Goal: Browse casually: Explore the website without a specific task or goal

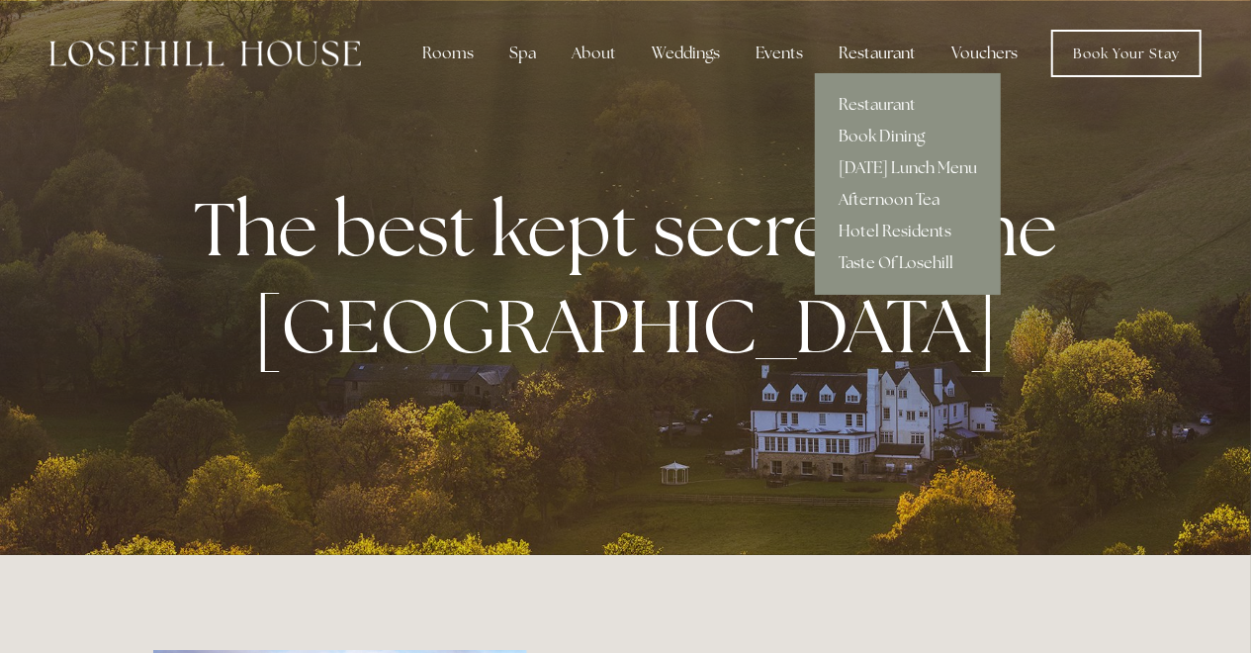
click at [885, 52] on div "Restaurant" at bounding box center [877, 54] width 109 height 40
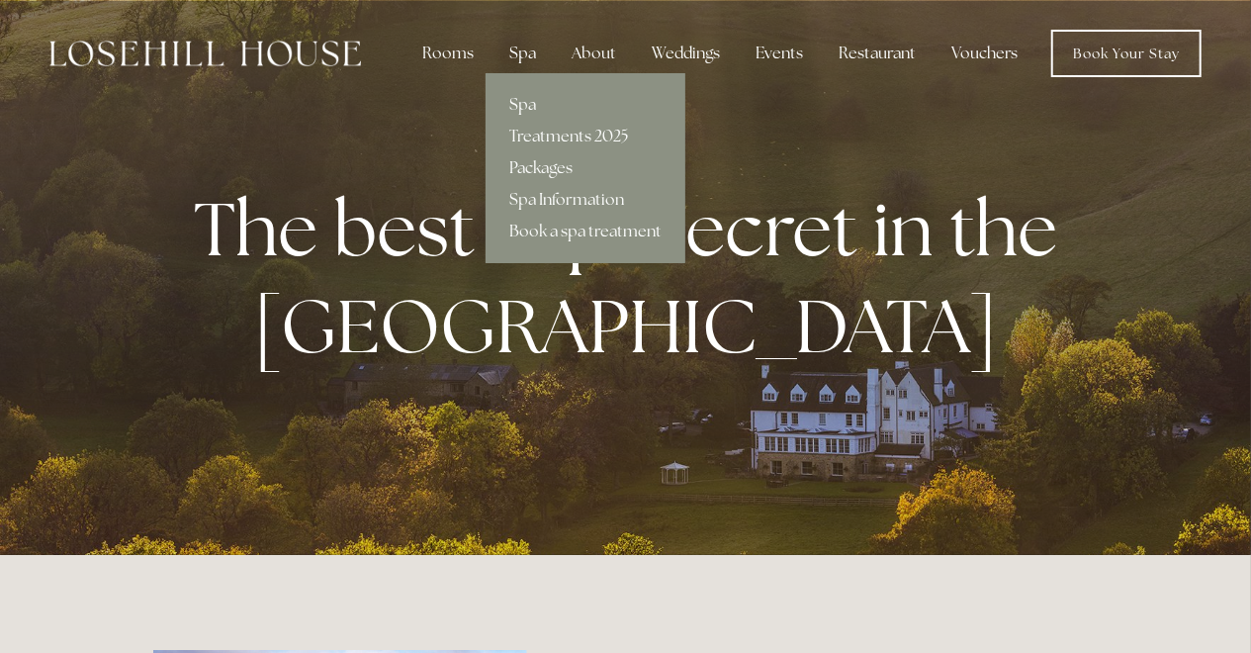
click at [534, 54] on div "Spa" at bounding box center [522, 54] width 58 height 40
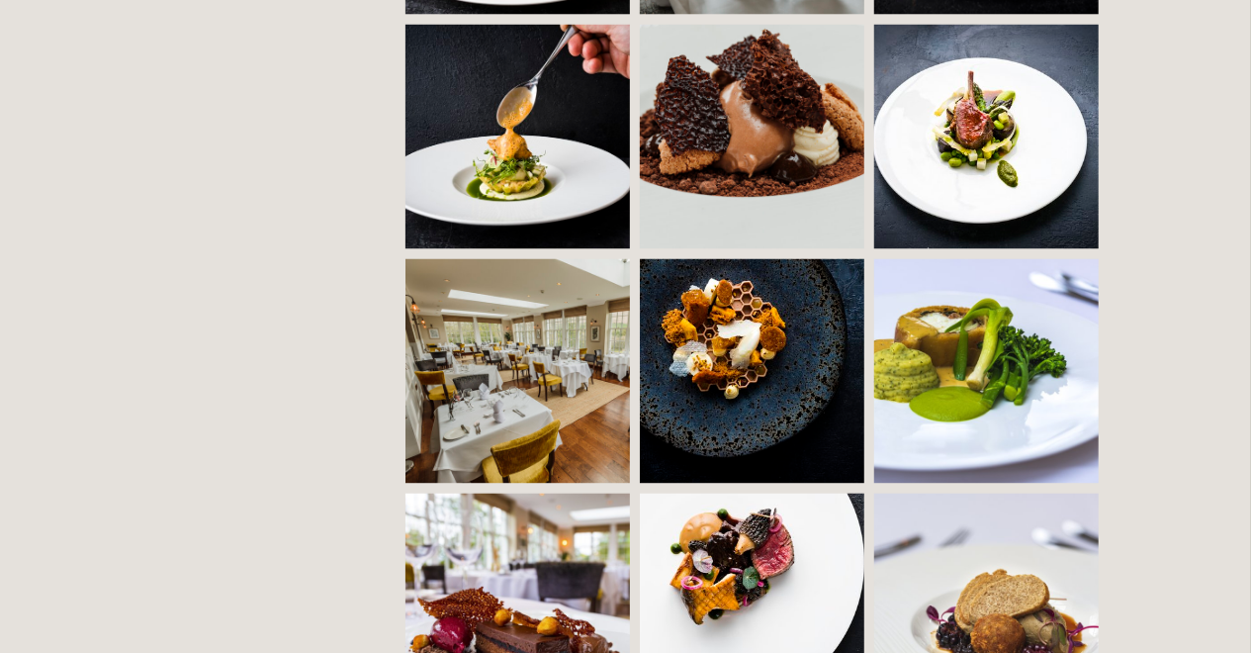
scroll to position [1748, 0]
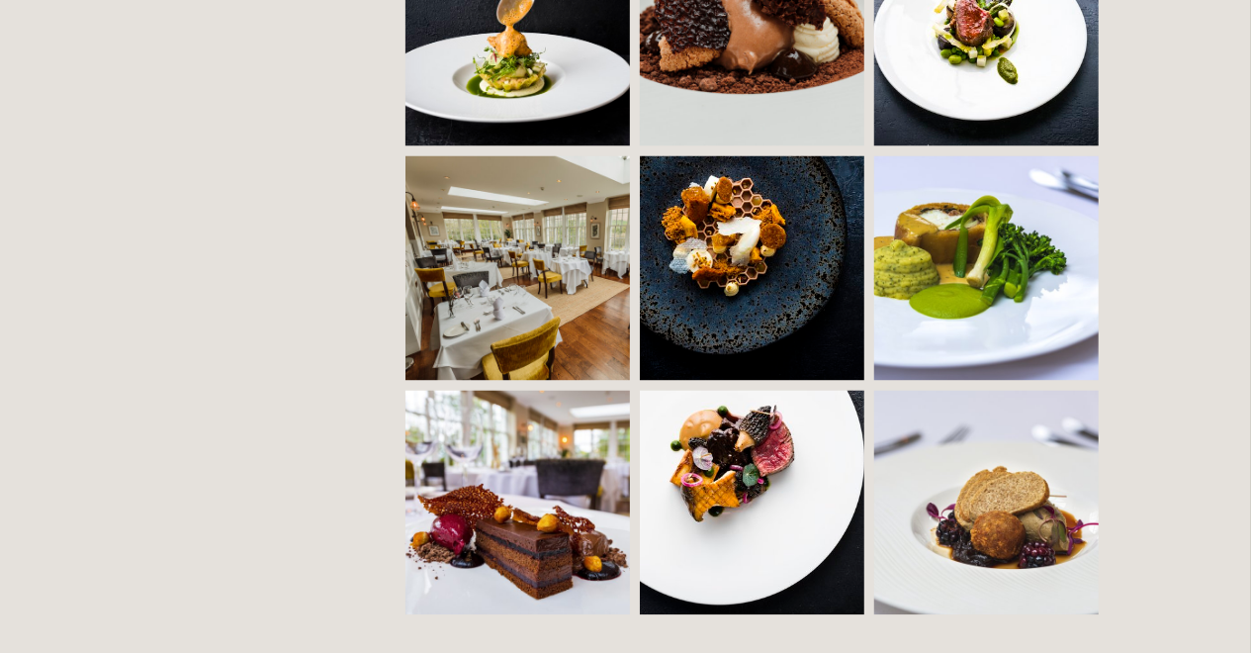
click at [515, 215] on img at bounding box center [573, 268] width 337 height 224
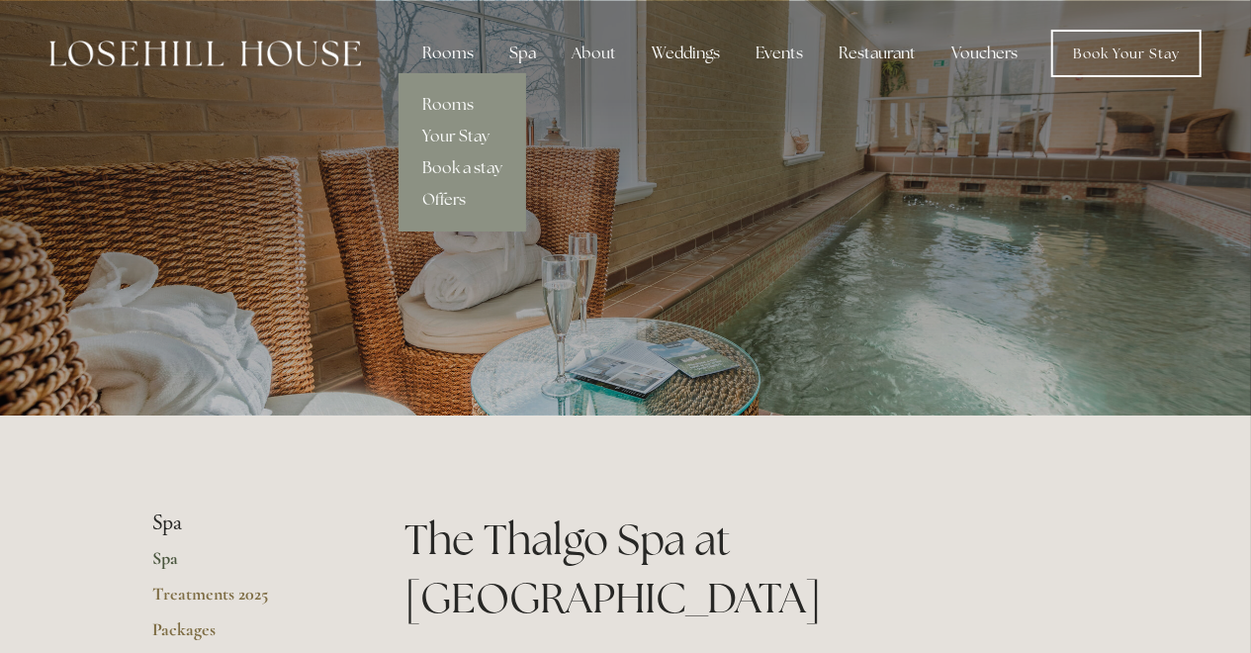
click at [446, 48] on div "Rooms" at bounding box center [447, 54] width 83 height 40
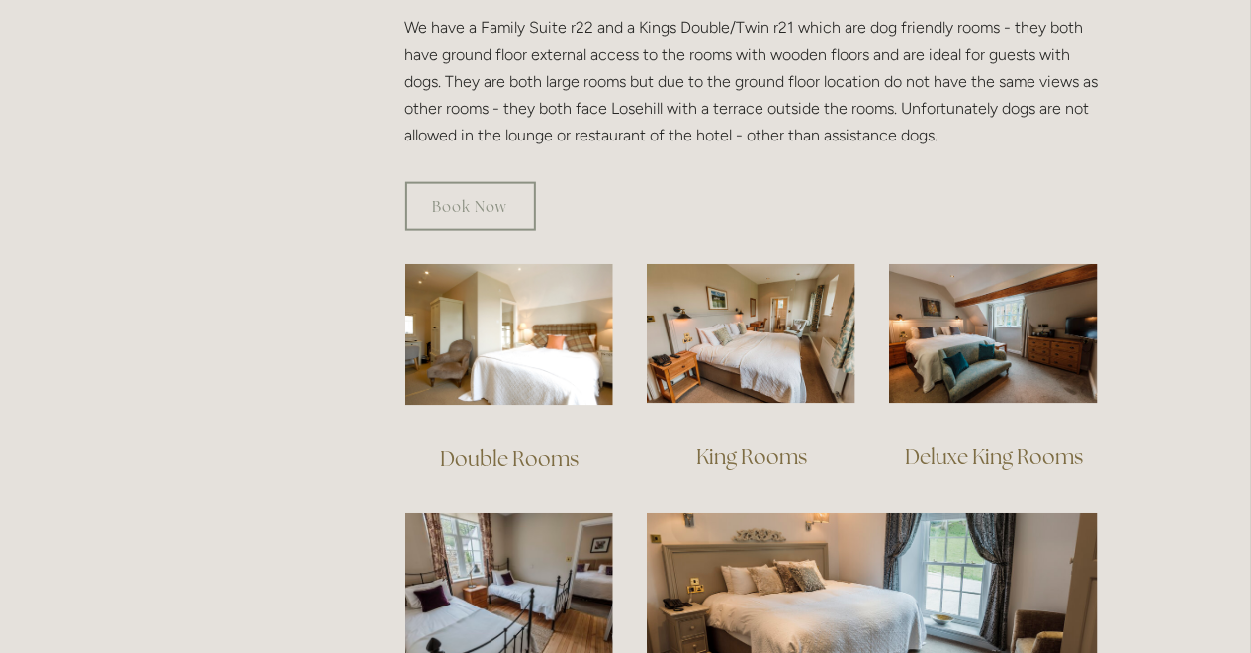
scroll to position [1234, 0]
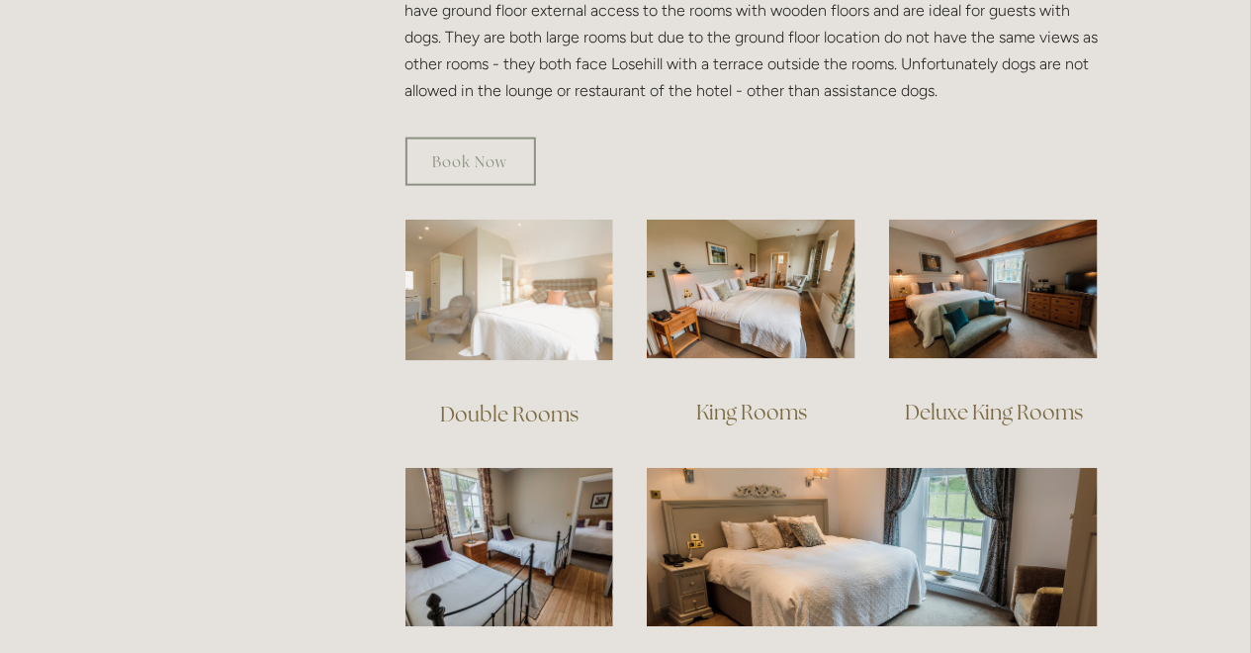
click at [475, 282] on img at bounding box center [509, 289] width 209 height 141
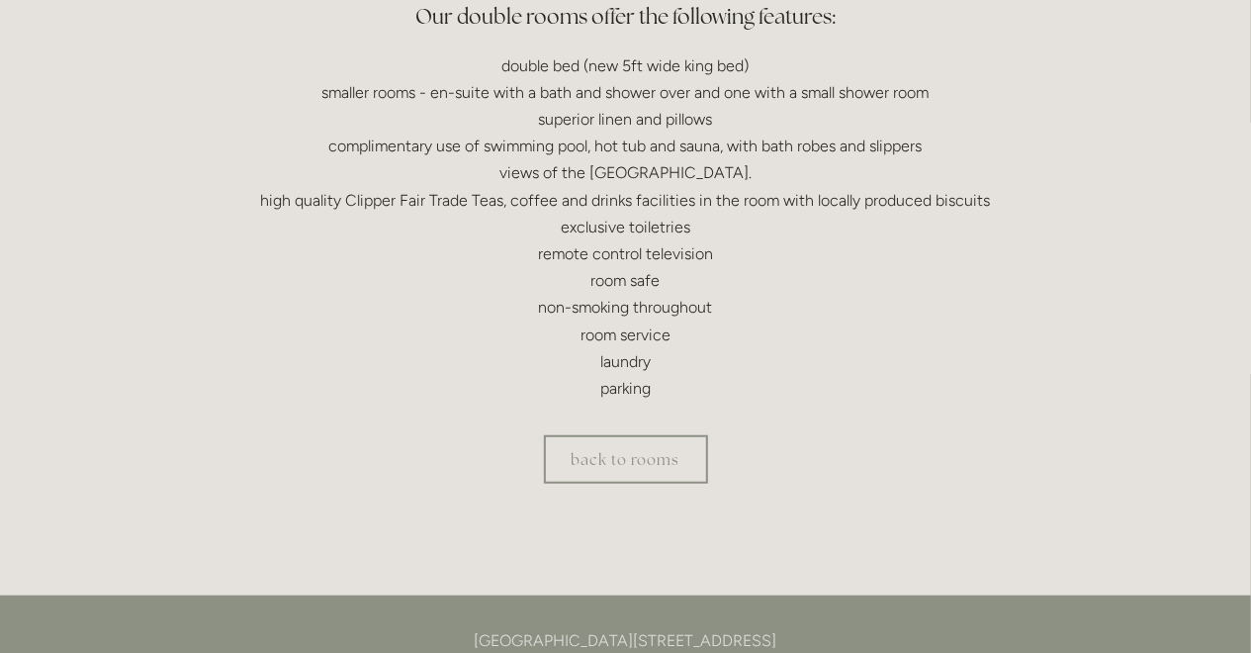
scroll to position [720, 0]
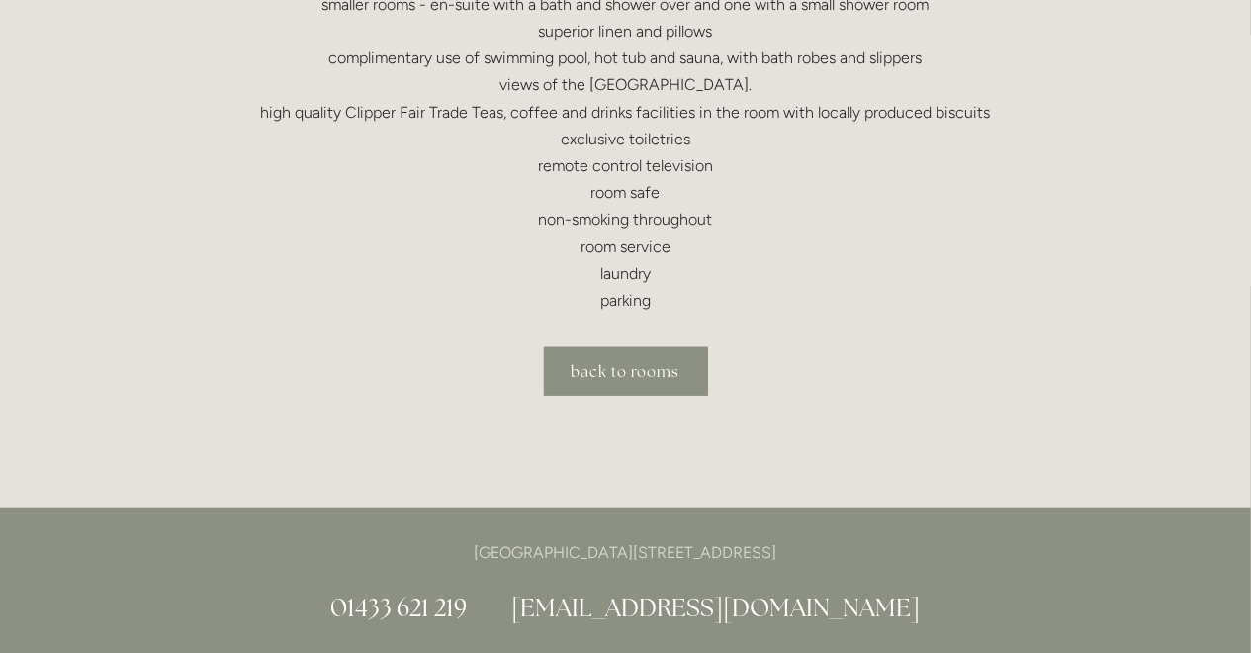
click at [636, 371] on link "back to rooms" at bounding box center [626, 371] width 164 height 48
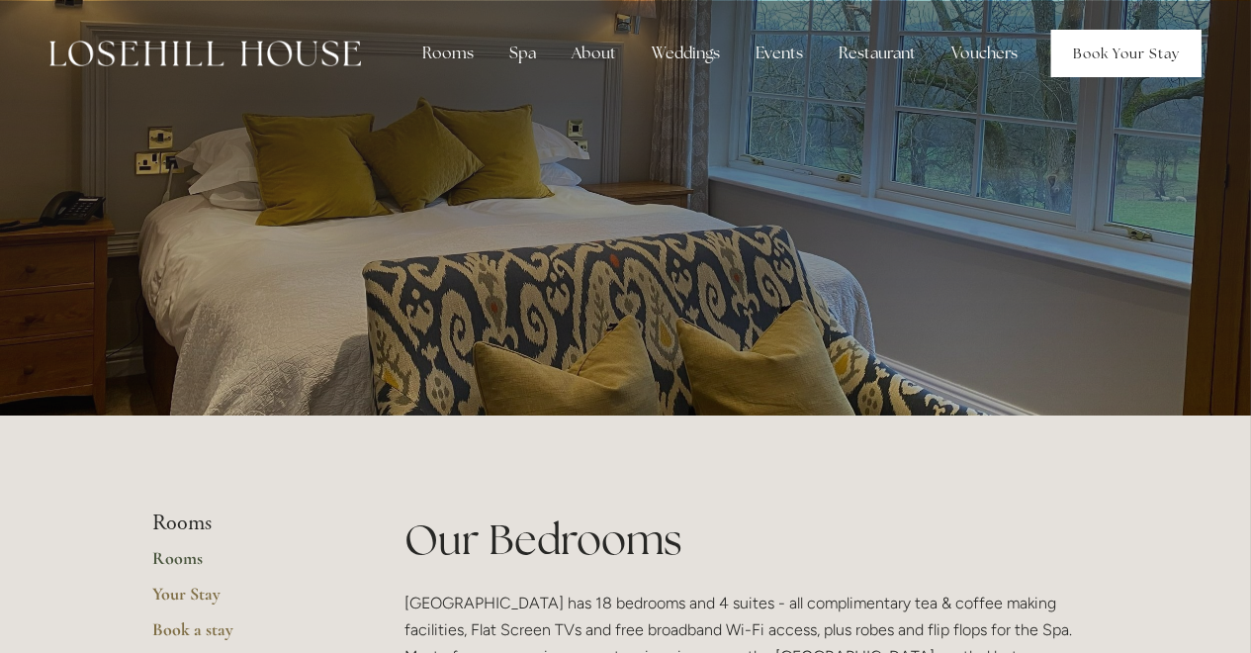
click at [1108, 64] on link "Book Your Stay" at bounding box center [1126, 53] width 150 height 47
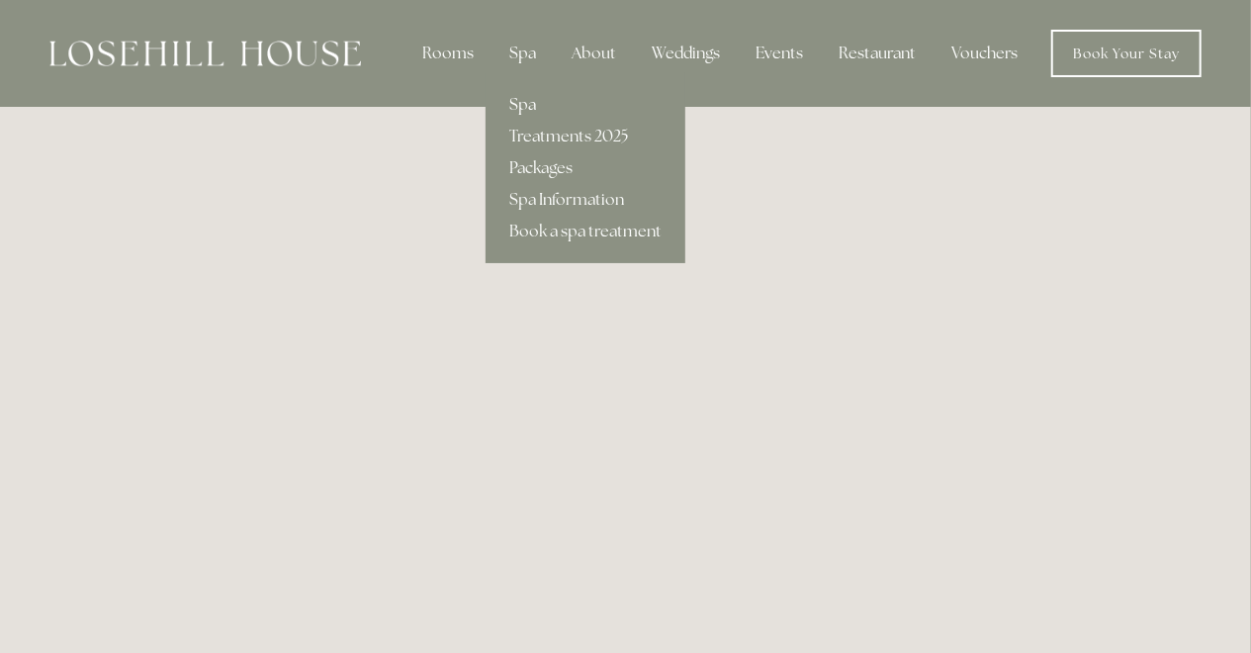
click at [537, 104] on link "Spa" at bounding box center [585, 105] width 200 height 32
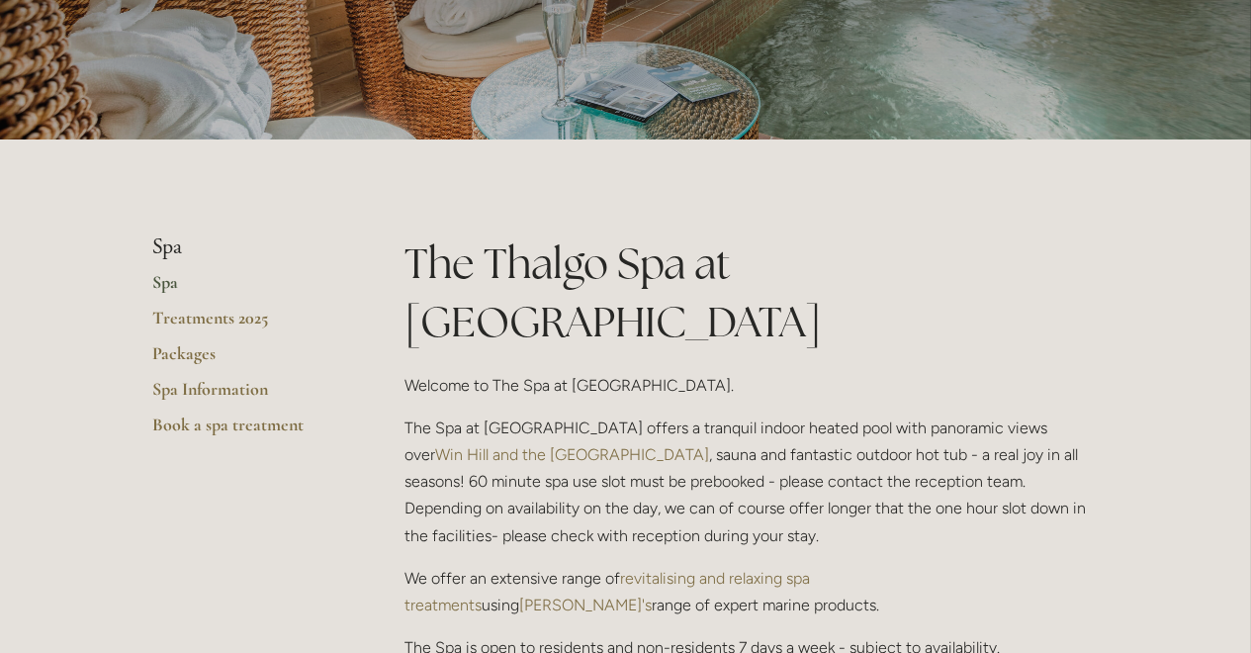
scroll to position [308, 0]
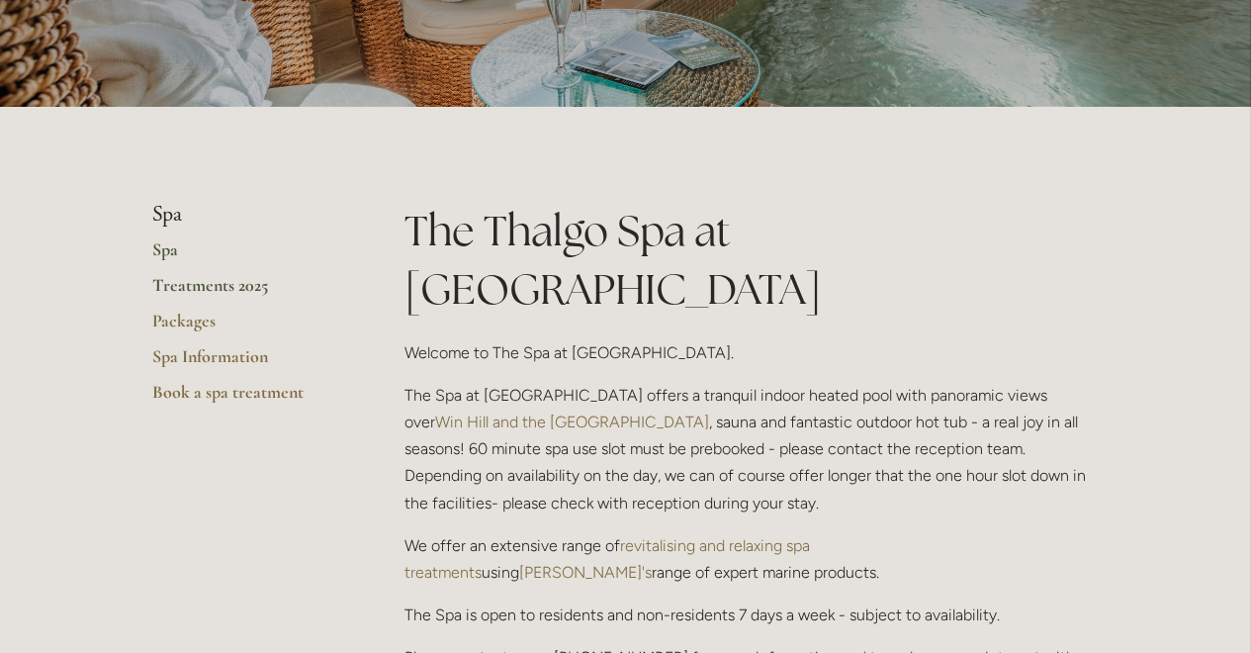
click at [237, 288] on link "Treatments 2025" at bounding box center [247, 292] width 189 height 36
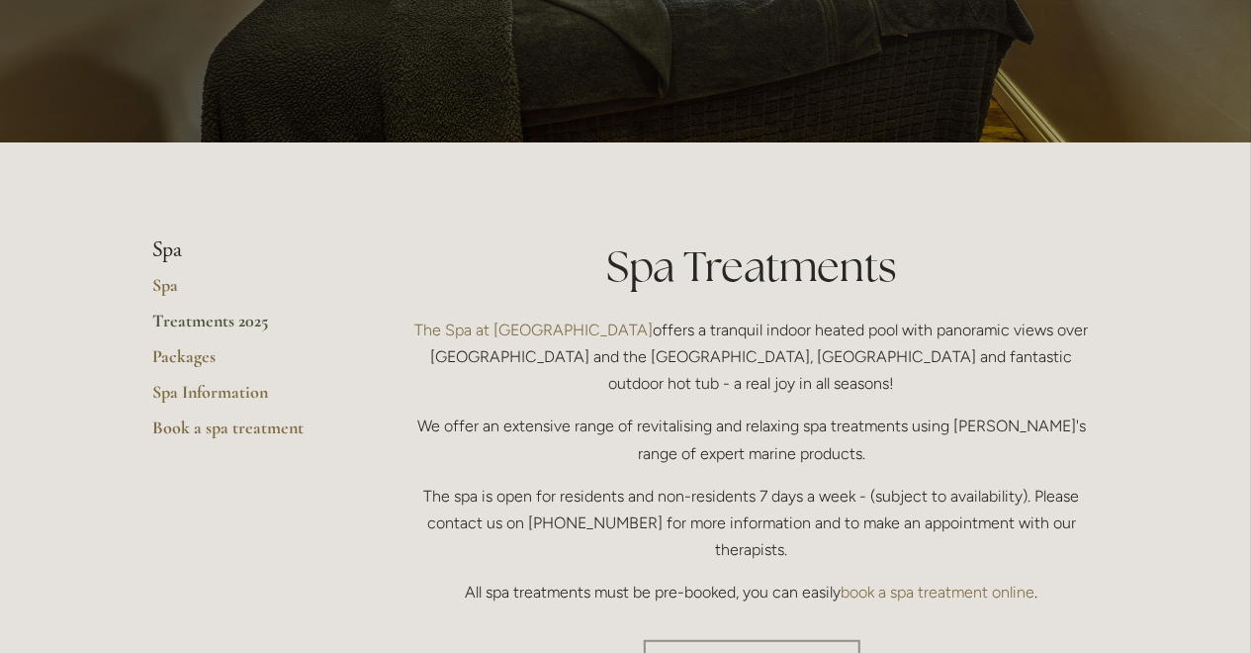
scroll to position [308, 0]
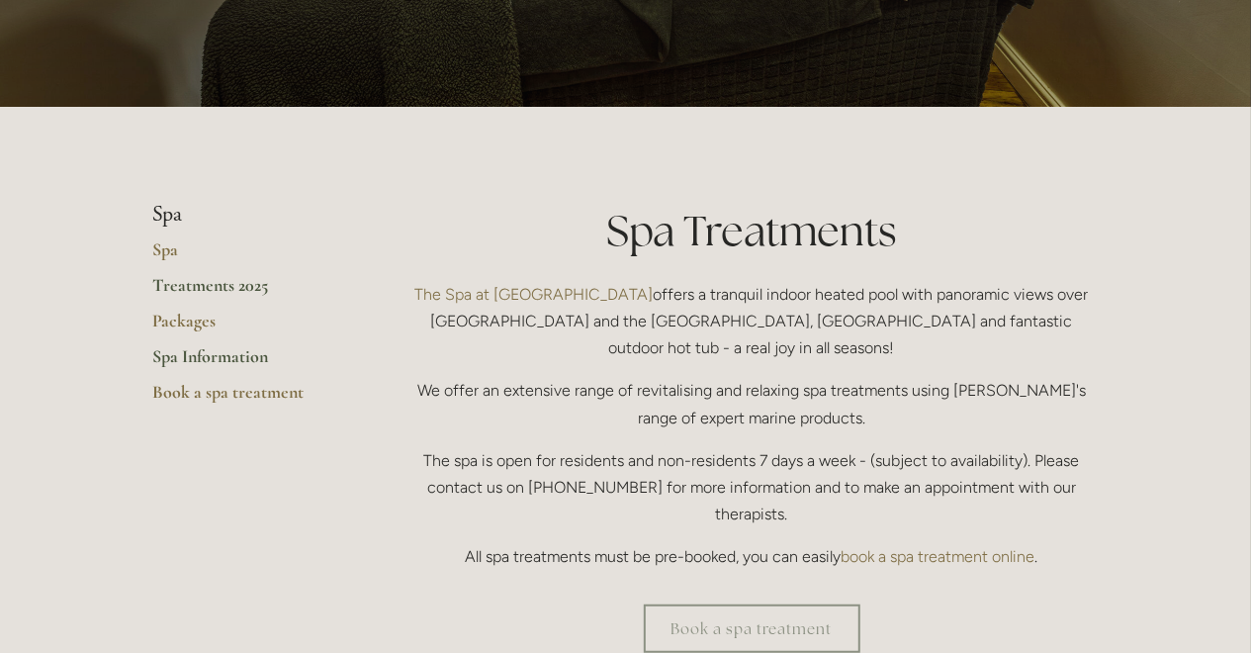
click at [218, 357] on link "Spa Information" at bounding box center [247, 363] width 189 height 36
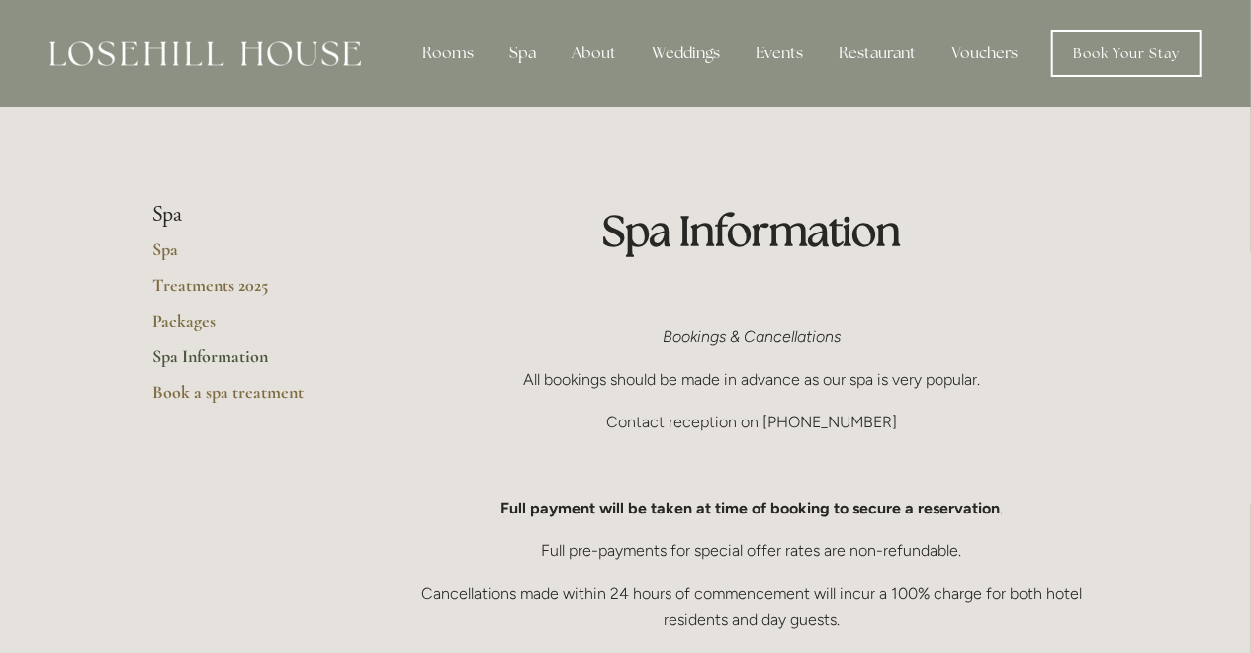
click at [172, 217] on li "Spa" at bounding box center [247, 215] width 189 height 26
click at [169, 248] on link "Spa" at bounding box center [247, 256] width 189 height 36
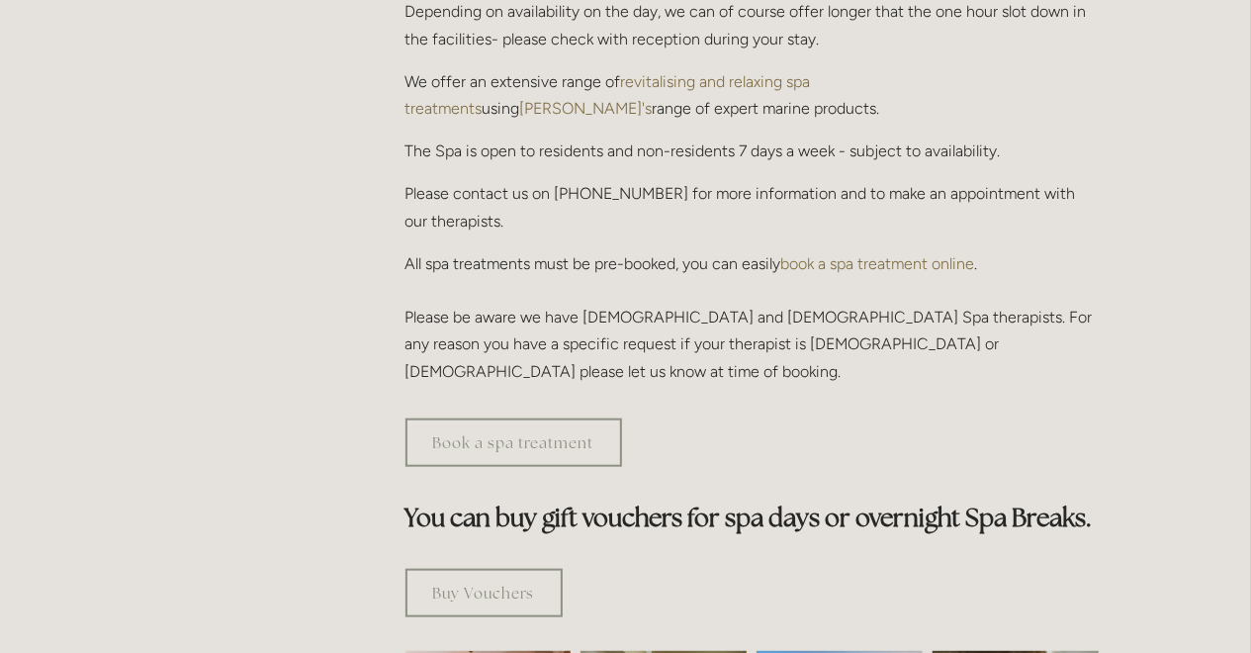
scroll to position [1131, 0]
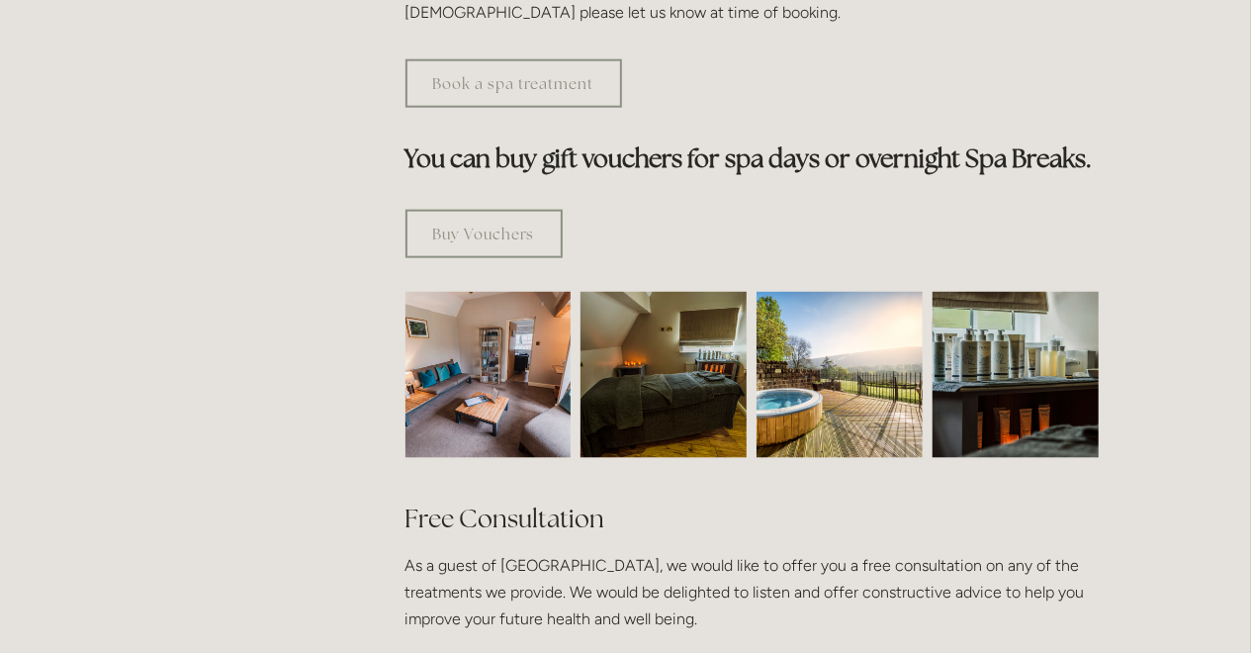
click at [630, 302] on img at bounding box center [663, 375] width 249 height 166
click at [826, 325] on img at bounding box center [839, 375] width 166 height 166
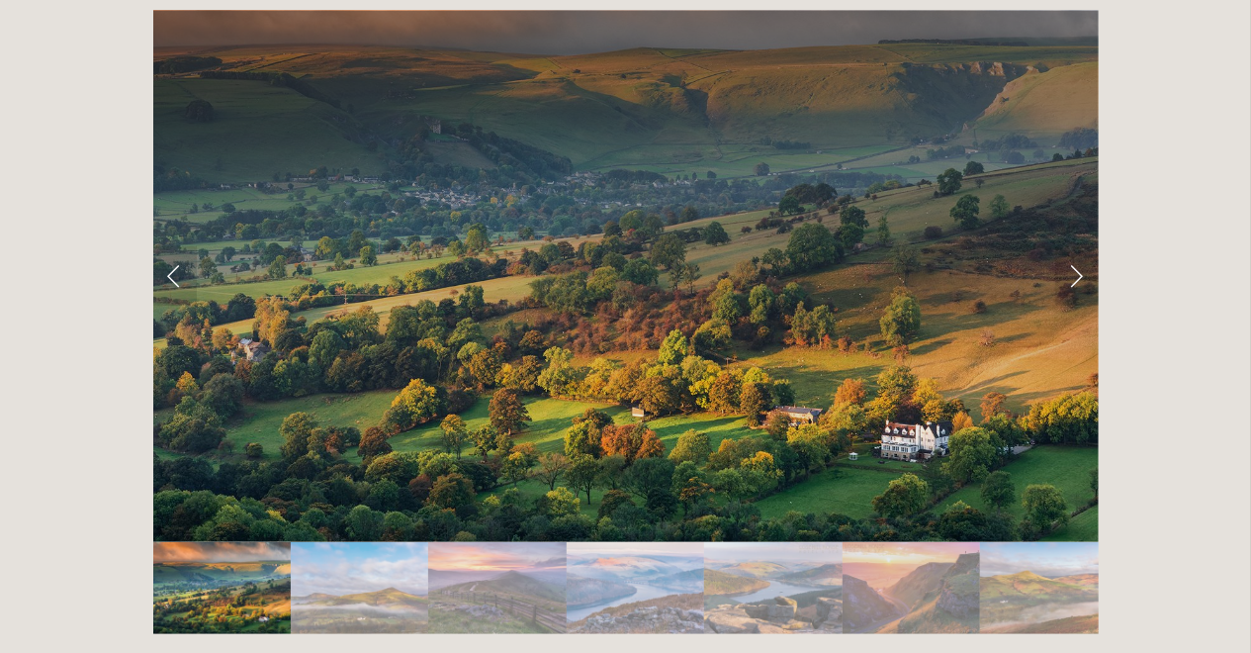
scroll to position [3907, 0]
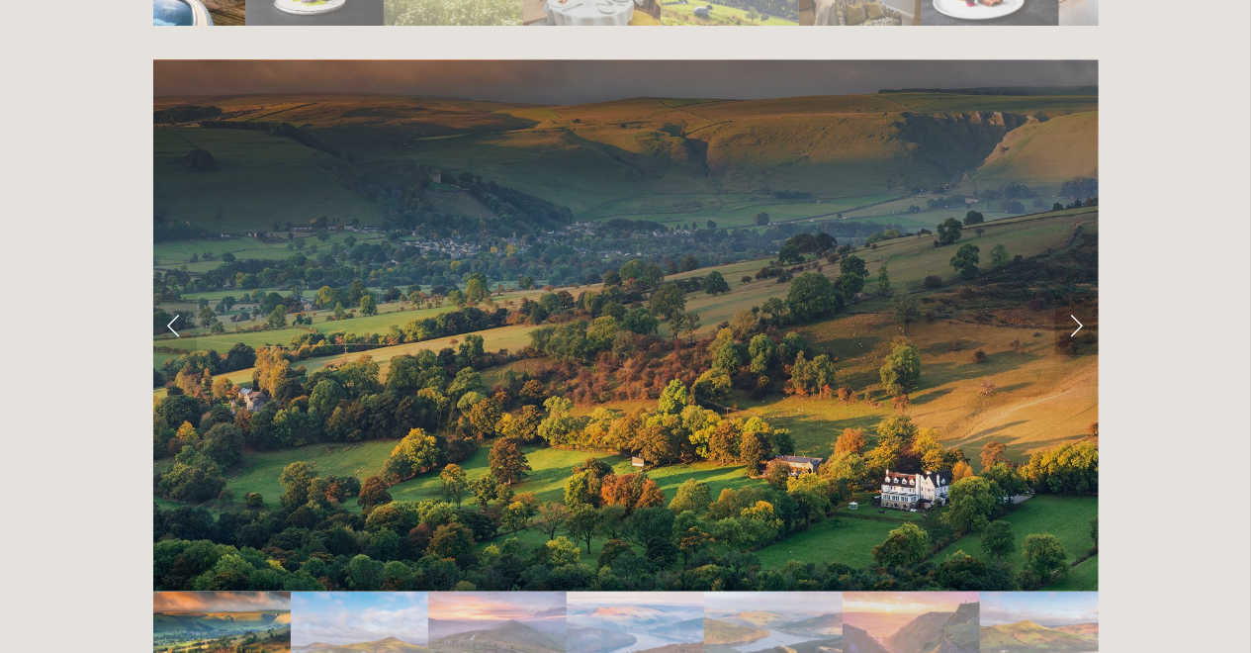
click at [1086, 296] on link "Next Slide" at bounding box center [1077, 325] width 44 height 59
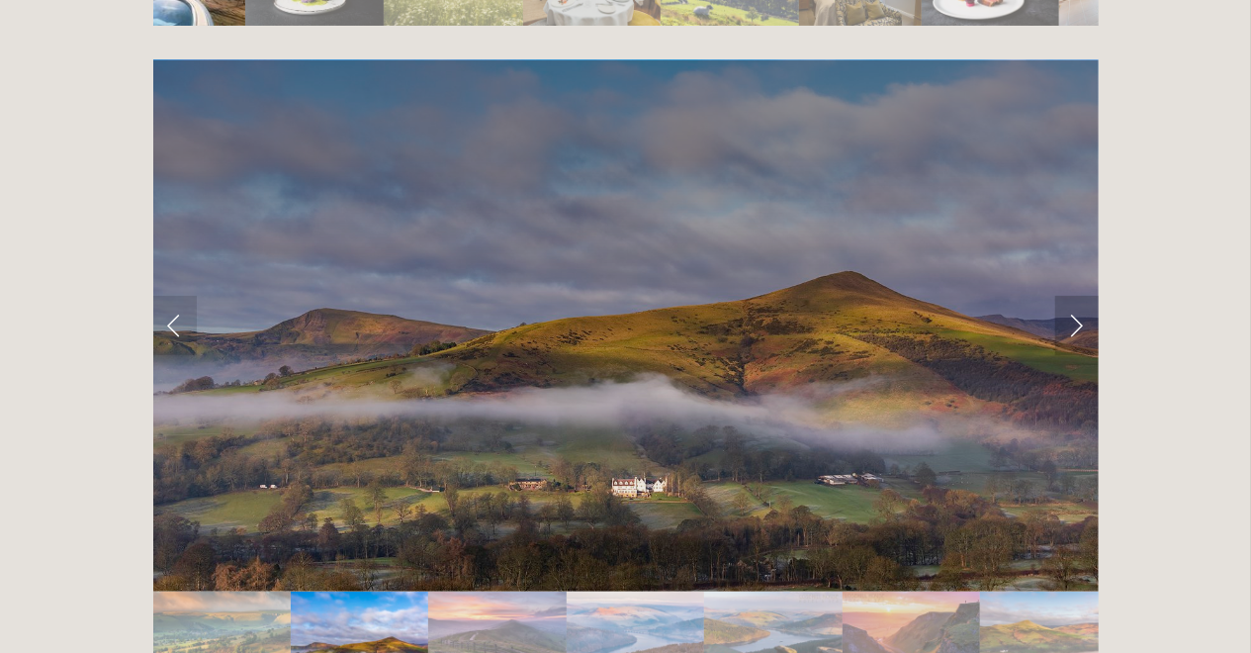
click at [1081, 296] on link "Next Slide" at bounding box center [1077, 325] width 44 height 59
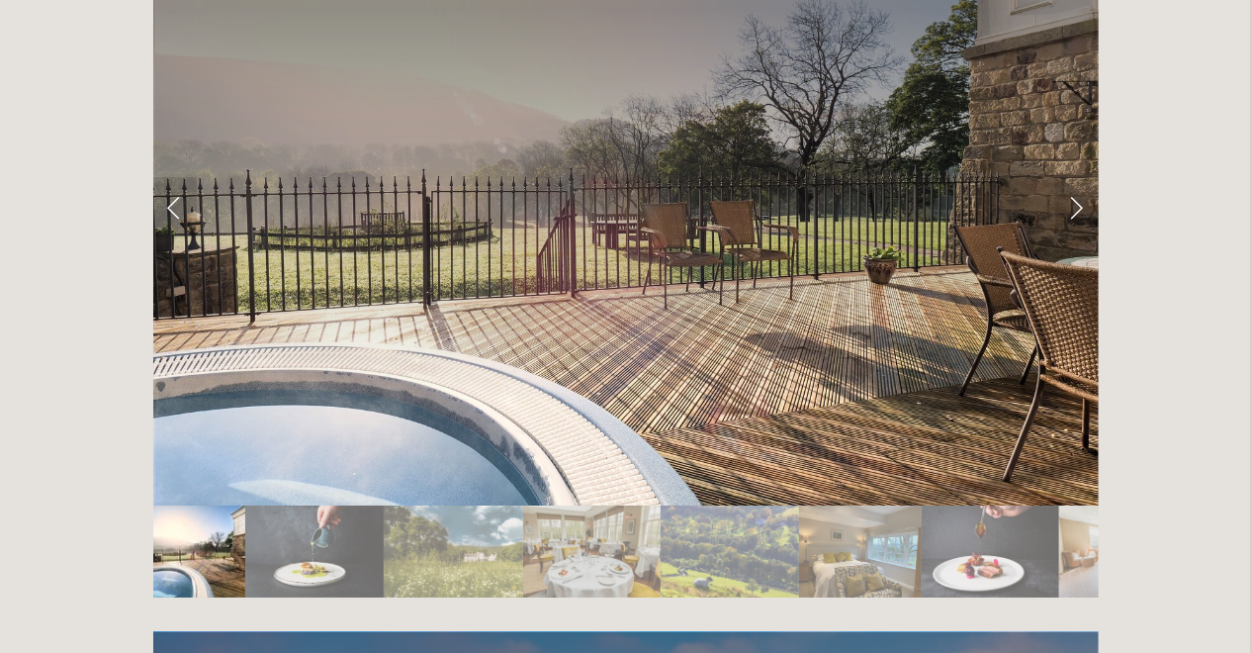
scroll to position [3290, 0]
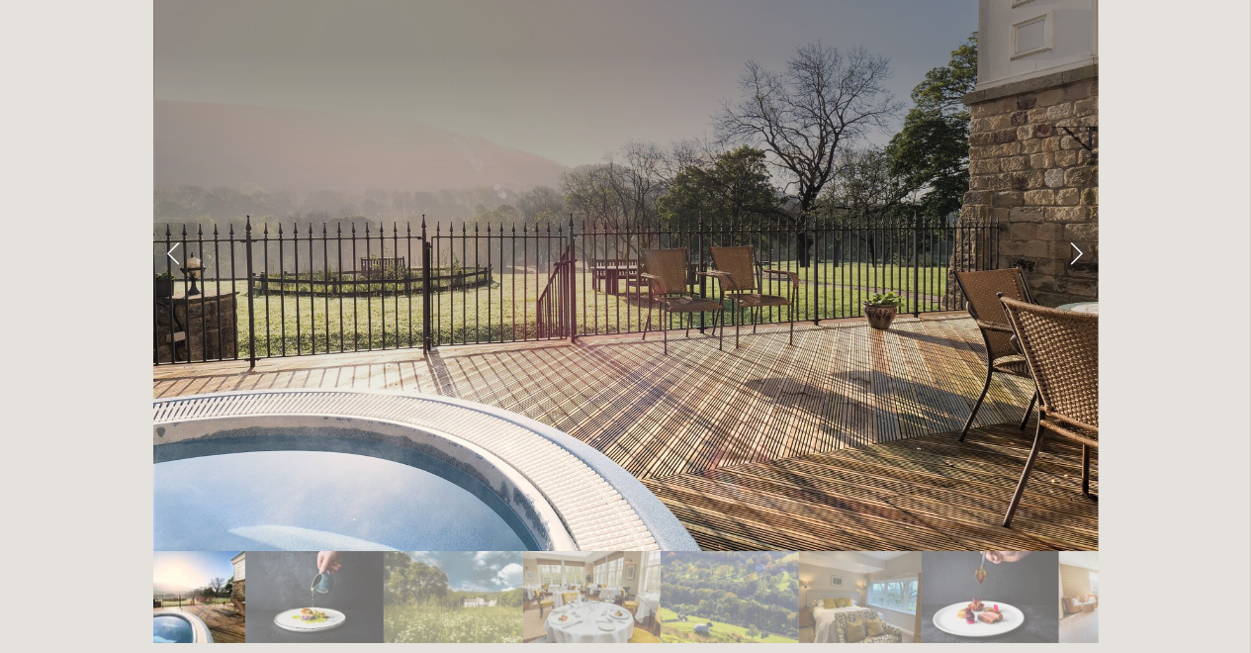
click at [1079, 222] on link "Next Slide" at bounding box center [1077, 251] width 44 height 59
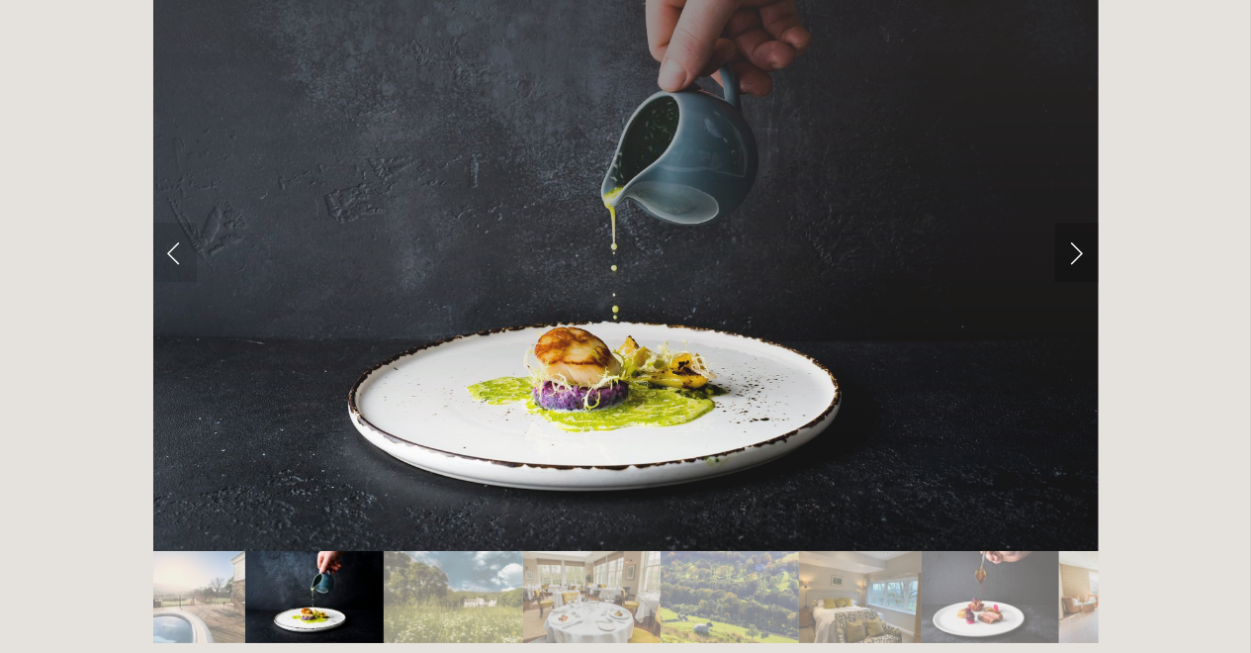
click at [1079, 222] on link "Next Slide" at bounding box center [1077, 251] width 44 height 59
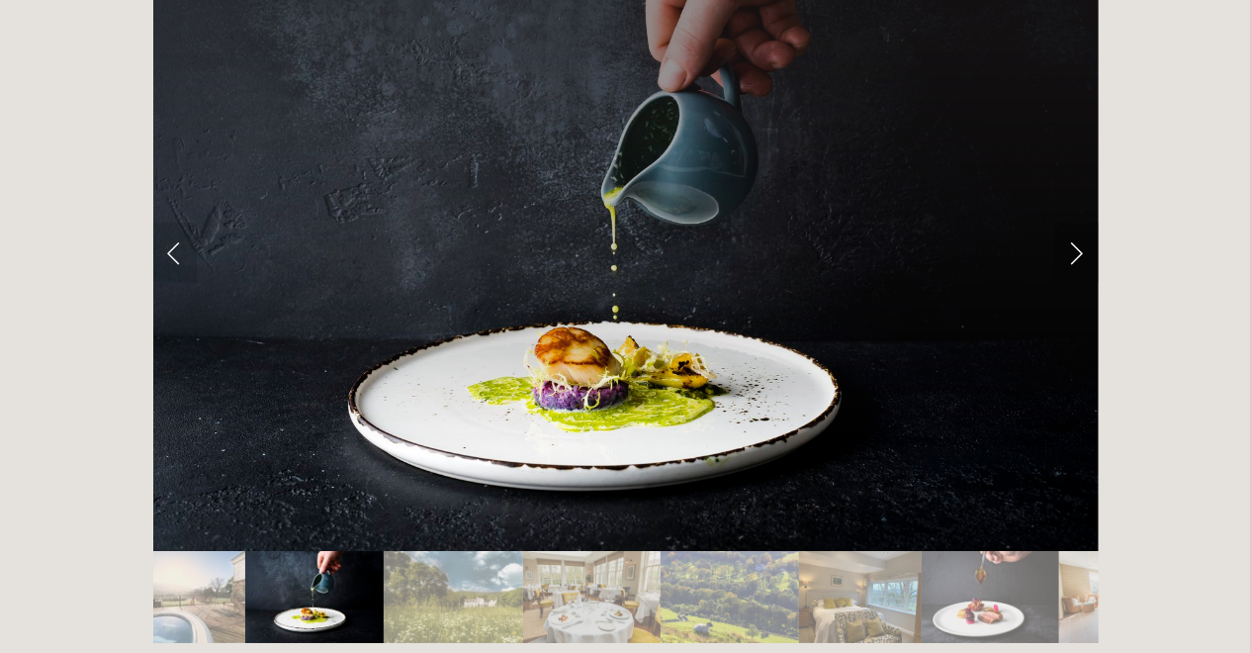
click at [1067, 222] on link "Next Slide" at bounding box center [1077, 251] width 44 height 59
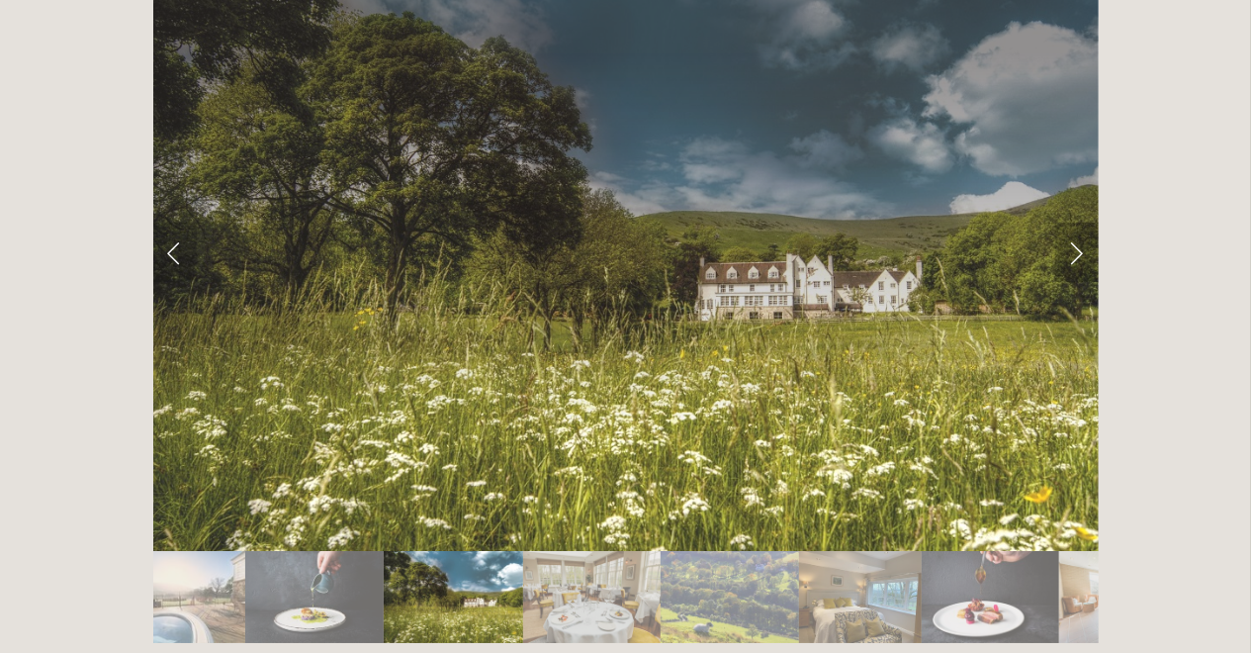
click at [1070, 222] on link "Next Slide" at bounding box center [1077, 251] width 44 height 59
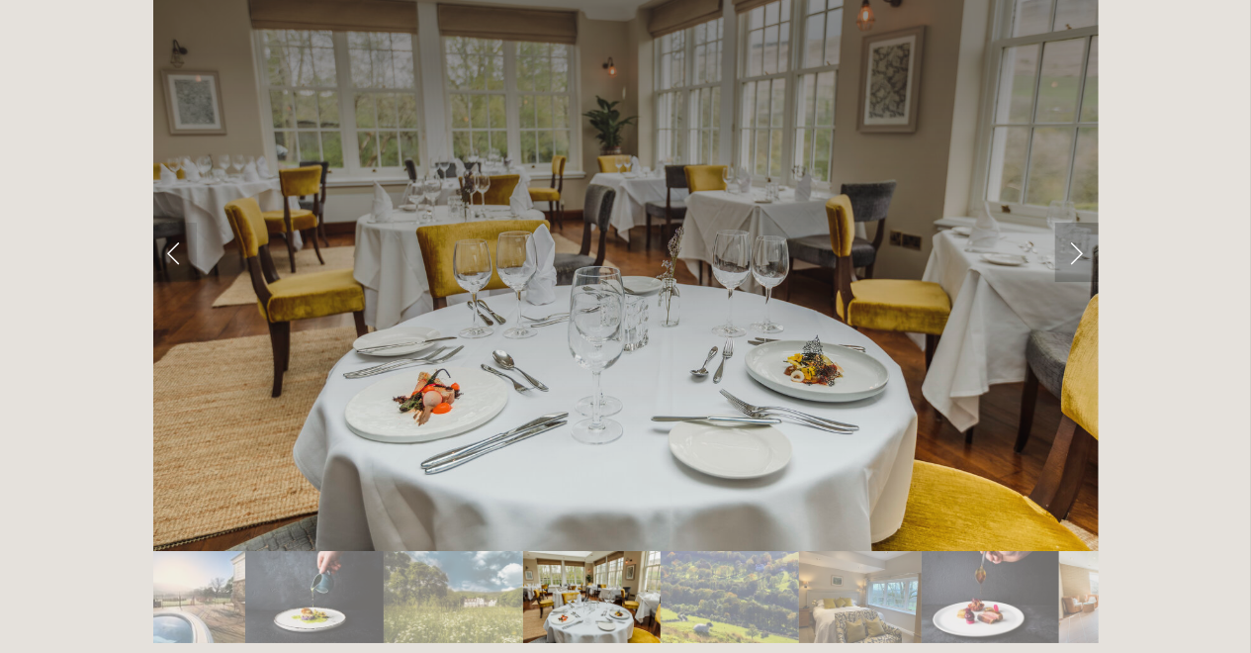
click at [1077, 222] on link "Next Slide" at bounding box center [1077, 251] width 44 height 59
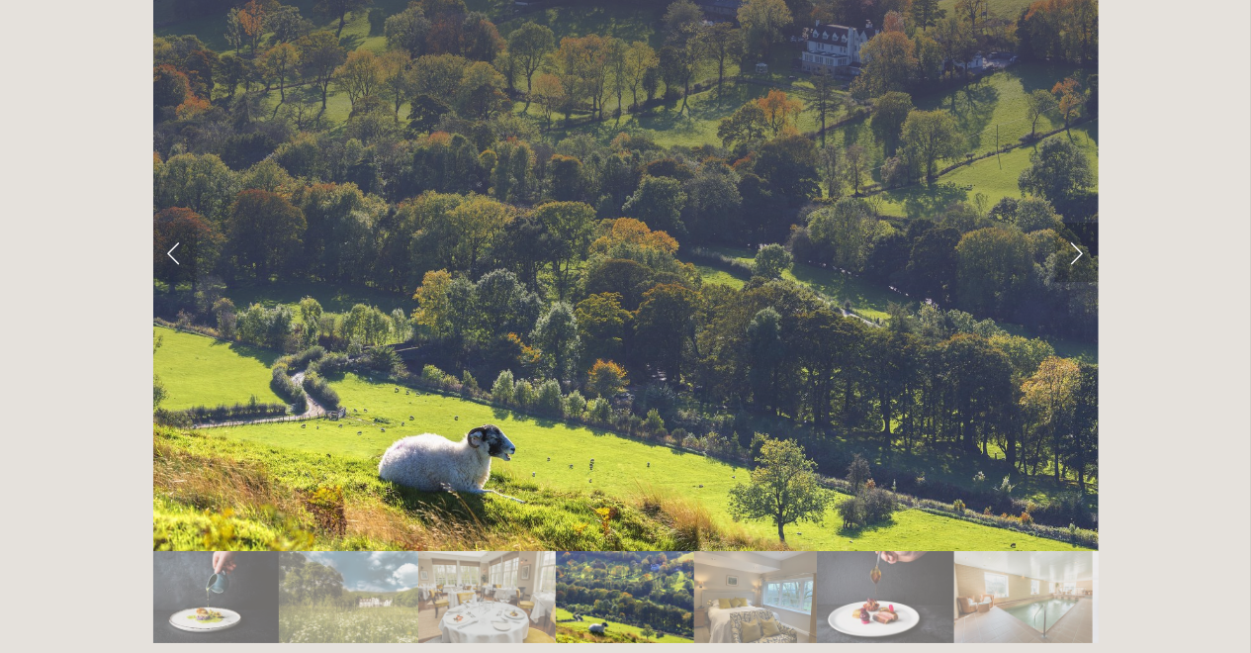
click at [1077, 222] on link "Next Slide" at bounding box center [1077, 251] width 44 height 59
click at [1096, 222] on link "Next Slide" at bounding box center [1077, 251] width 44 height 59
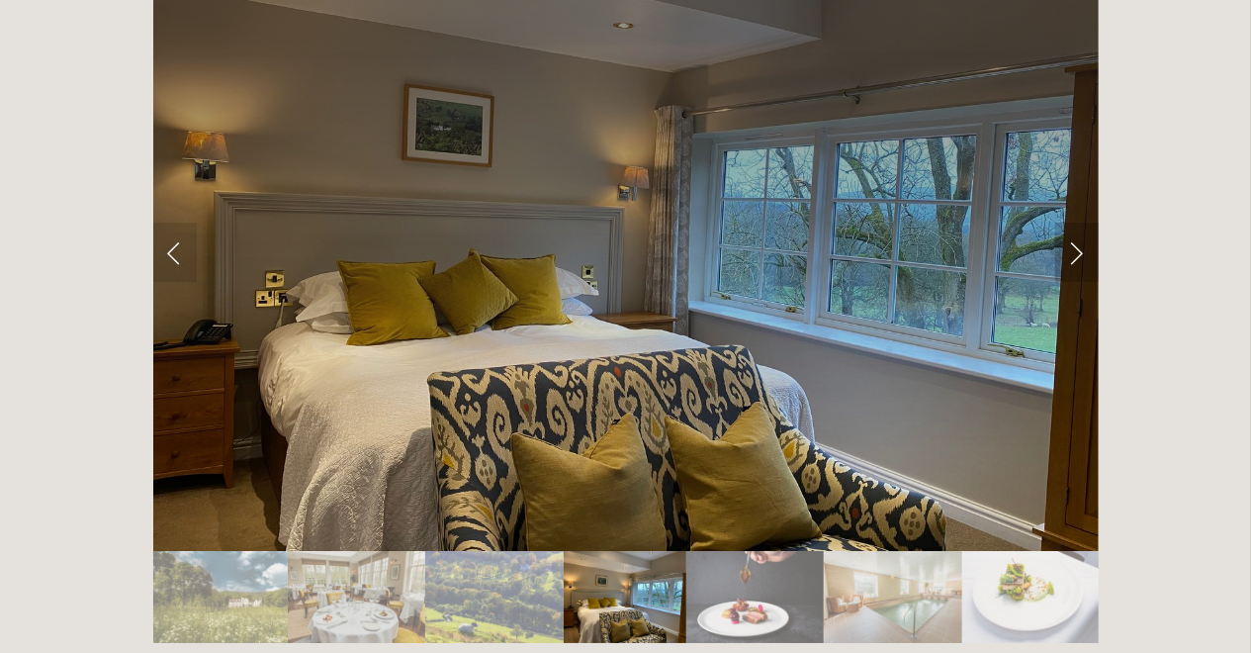
click at [1096, 222] on link "Next Slide" at bounding box center [1077, 251] width 44 height 59
click at [1082, 222] on link "Next Slide" at bounding box center [1077, 251] width 44 height 59
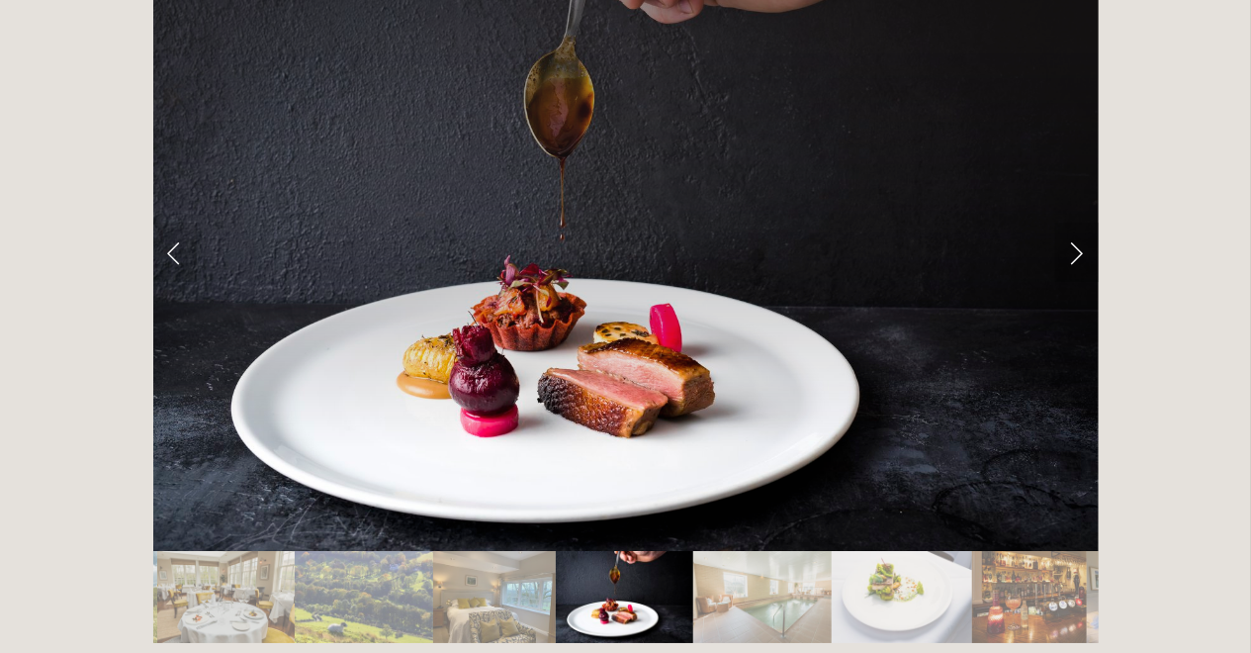
click at [1078, 222] on link "Next Slide" at bounding box center [1077, 251] width 44 height 59
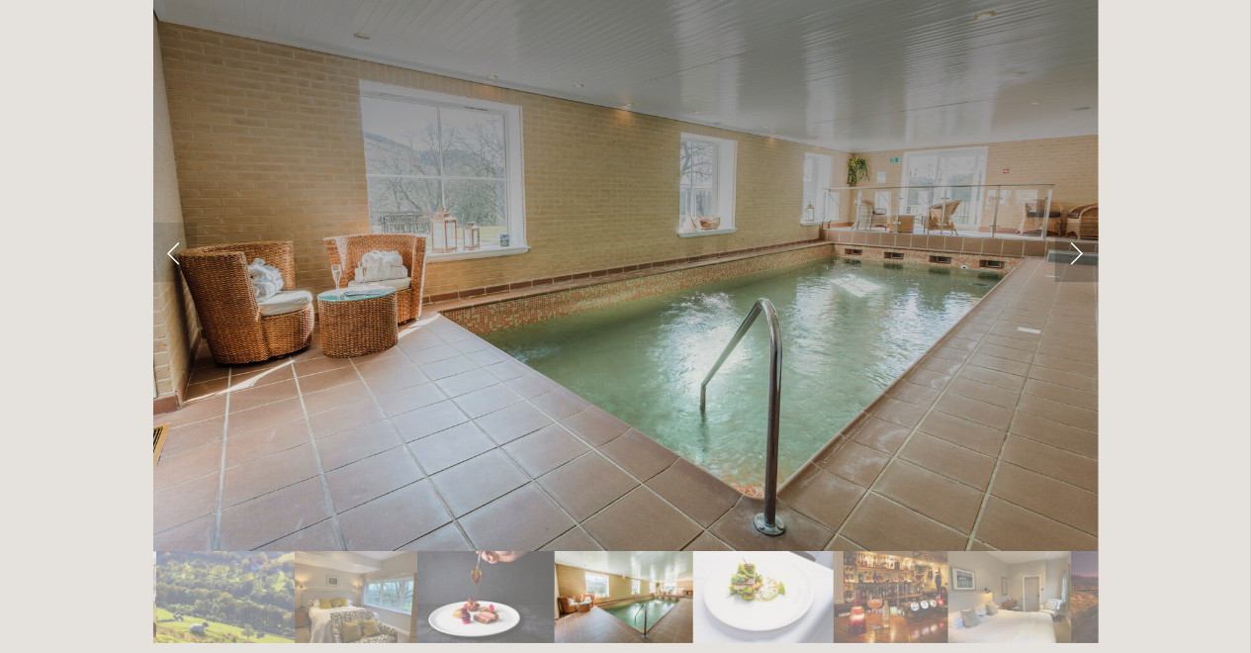
click at [1078, 222] on link "Next Slide" at bounding box center [1077, 251] width 44 height 59
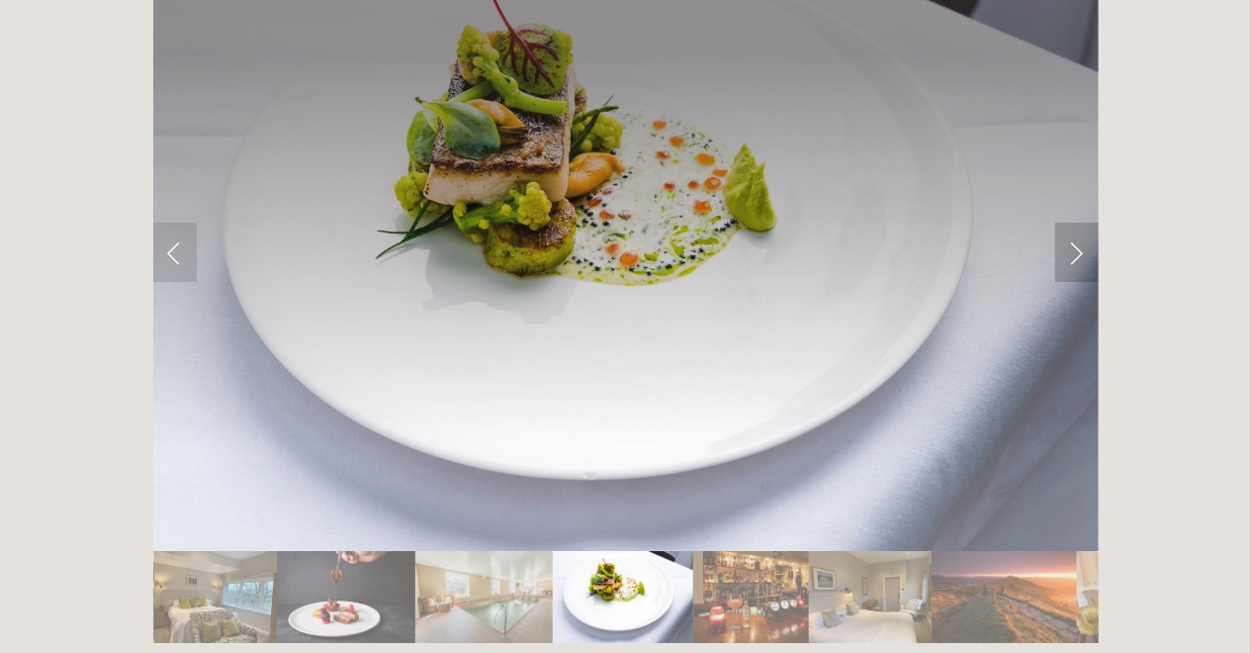
click at [1078, 222] on link "Next Slide" at bounding box center [1077, 251] width 44 height 59
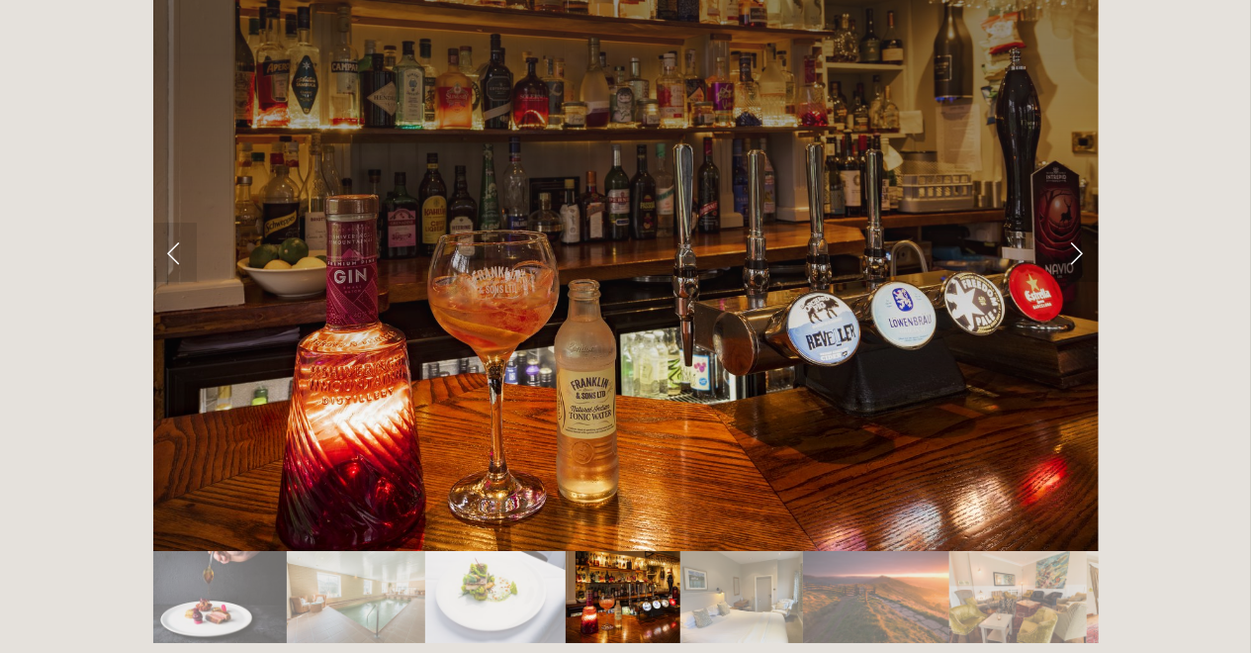
click at [1078, 222] on link "Next Slide" at bounding box center [1077, 251] width 44 height 59
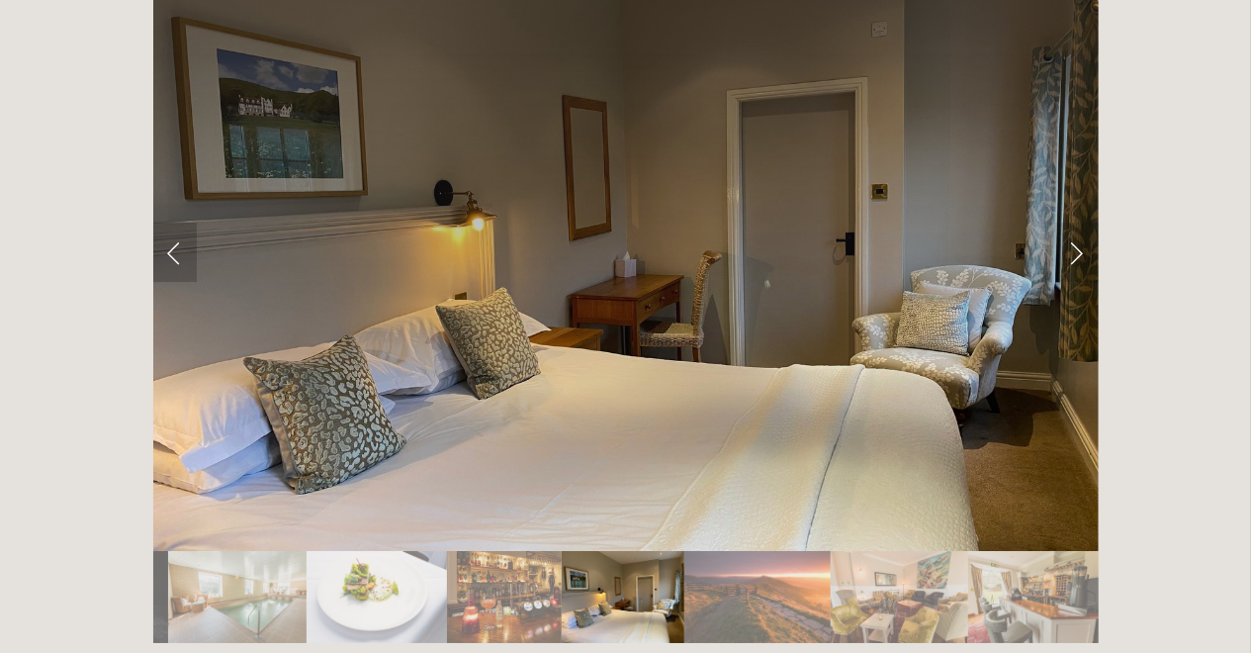
click at [190, 222] on link "Previous Slide" at bounding box center [175, 251] width 44 height 59
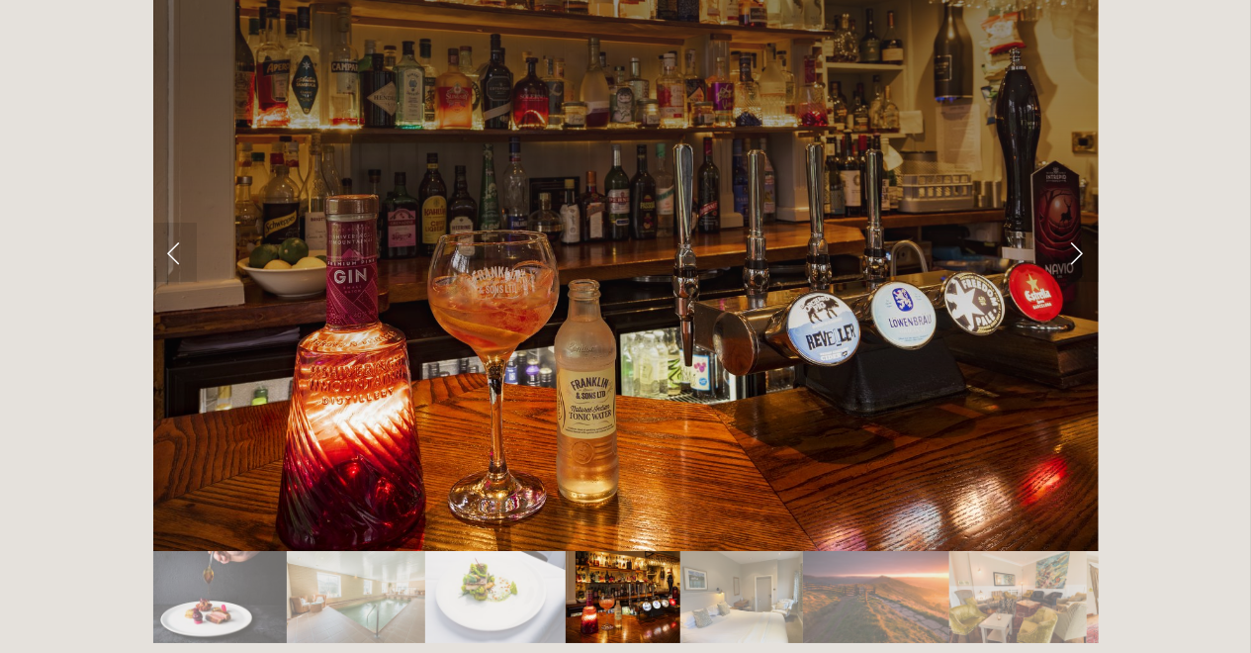
click at [1071, 222] on link "Next Slide" at bounding box center [1077, 251] width 44 height 59
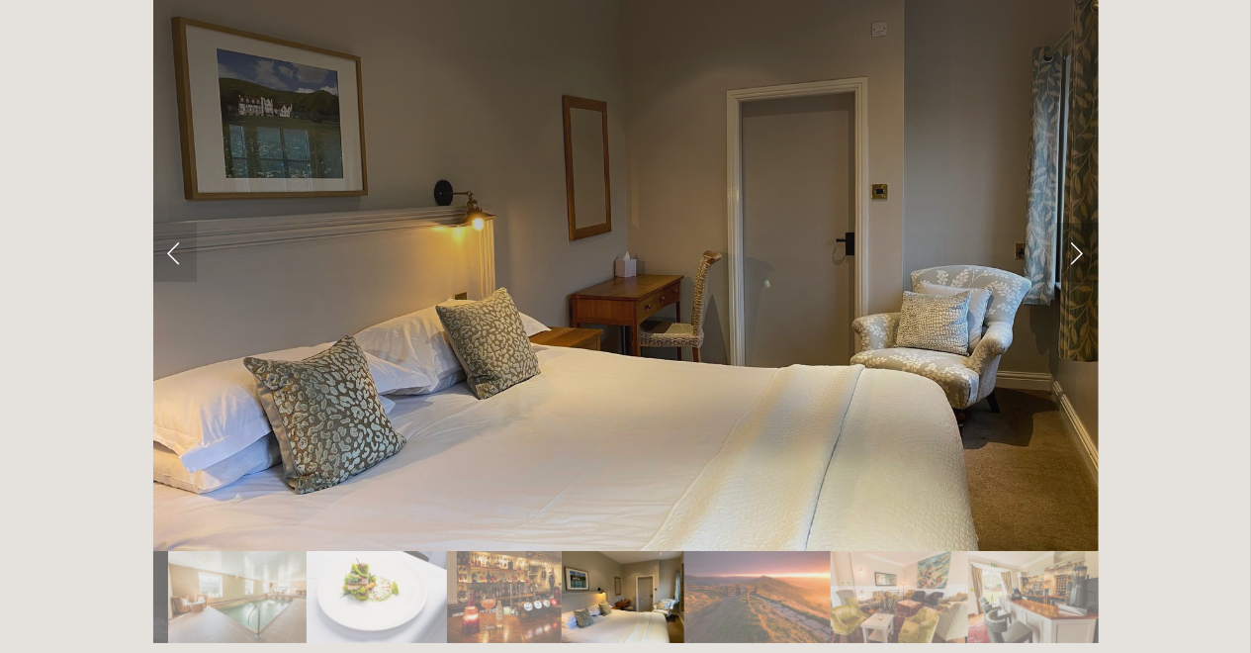
click at [1071, 222] on link "Next Slide" at bounding box center [1077, 251] width 44 height 59
click at [1073, 222] on link "Next Slide" at bounding box center [1077, 251] width 44 height 59
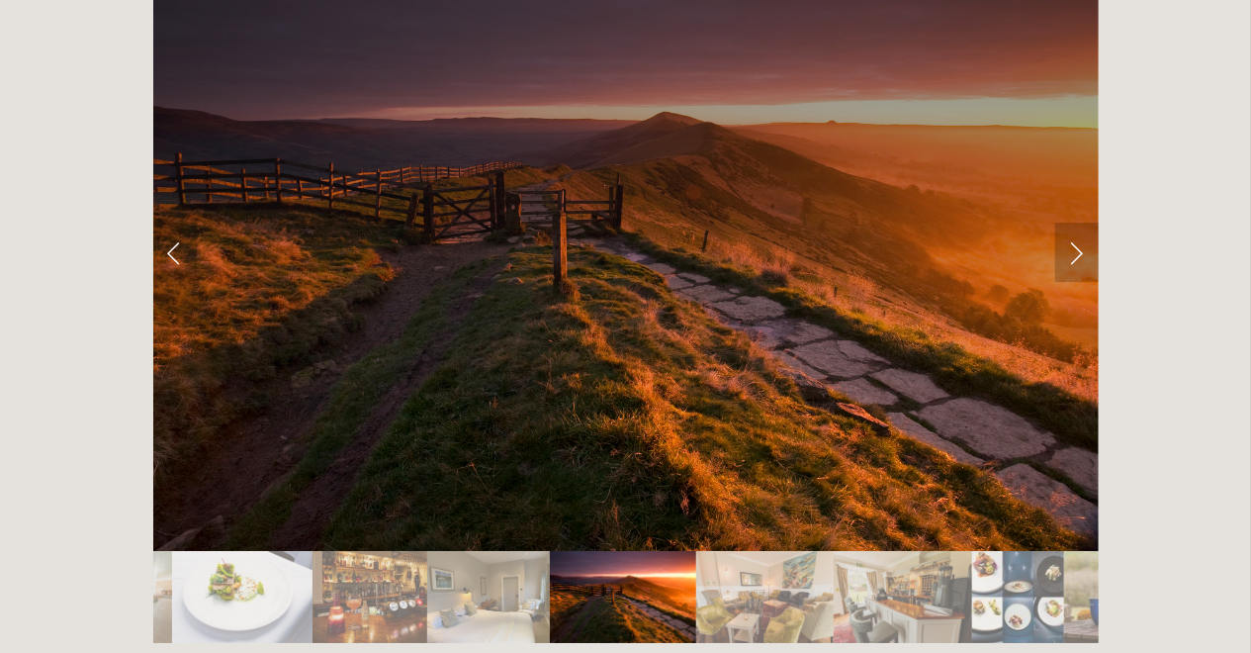
click at [1082, 222] on link "Next Slide" at bounding box center [1077, 251] width 44 height 59
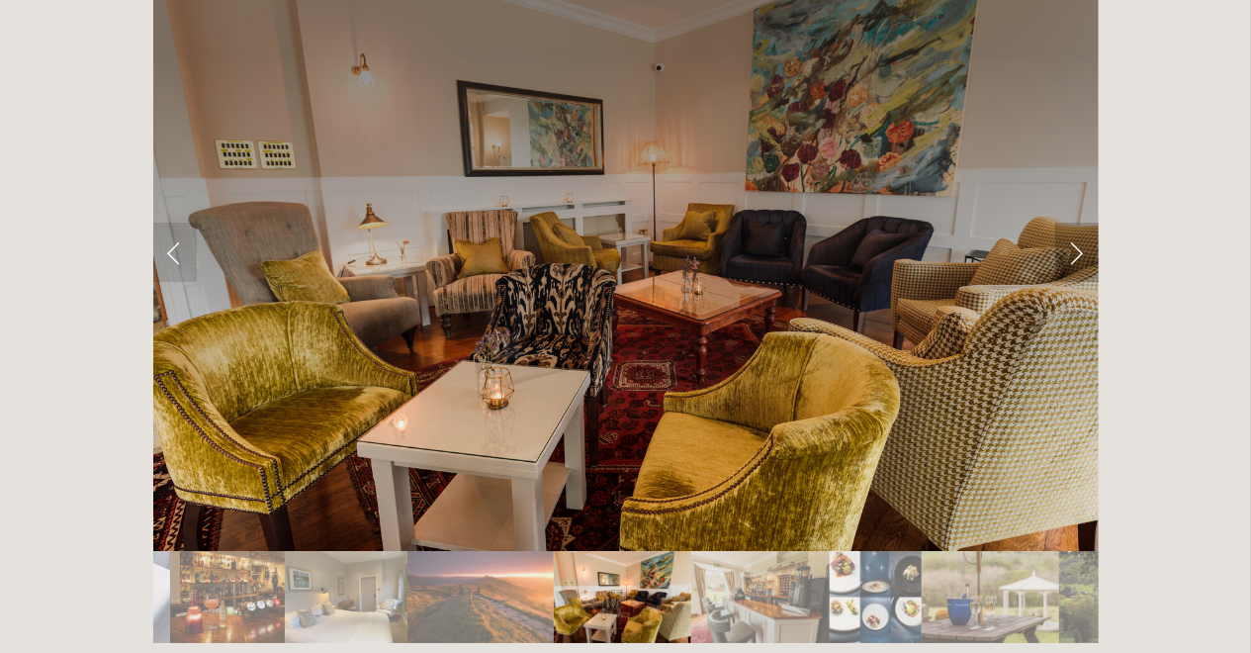
click at [1082, 222] on link "Next Slide" at bounding box center [1077, 251] width 44 height 59
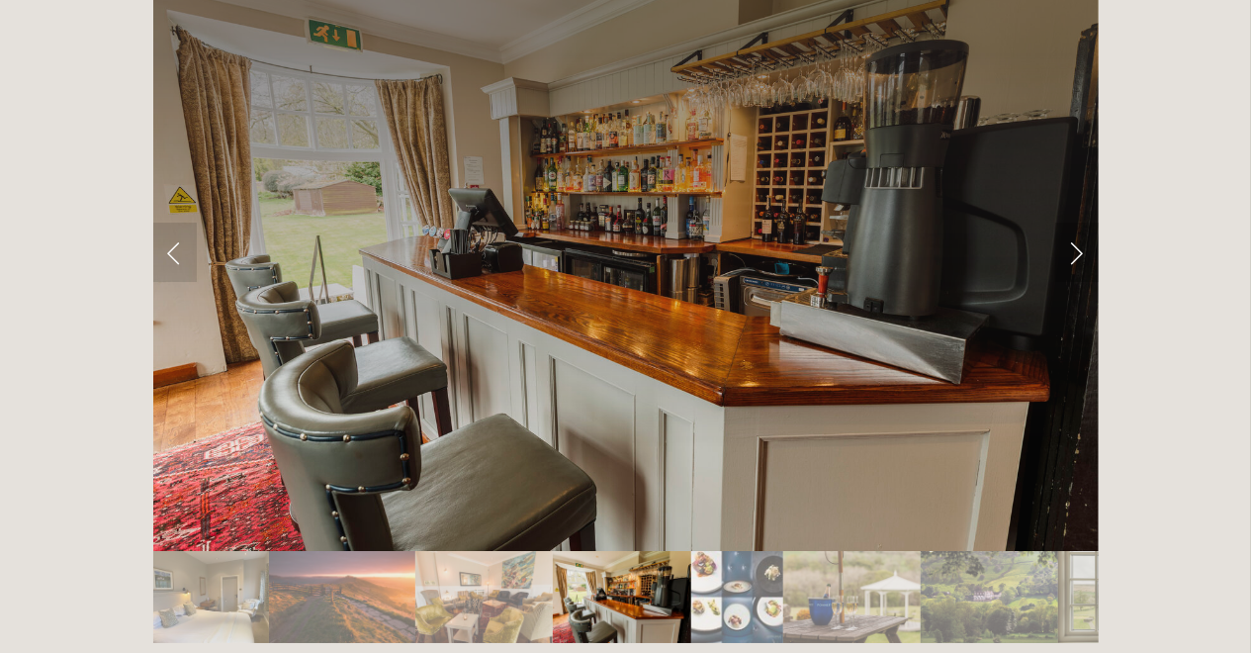
click at [1082, 222] on link "Next Slide" at bounding box center [1077, 251] width 44 height 59
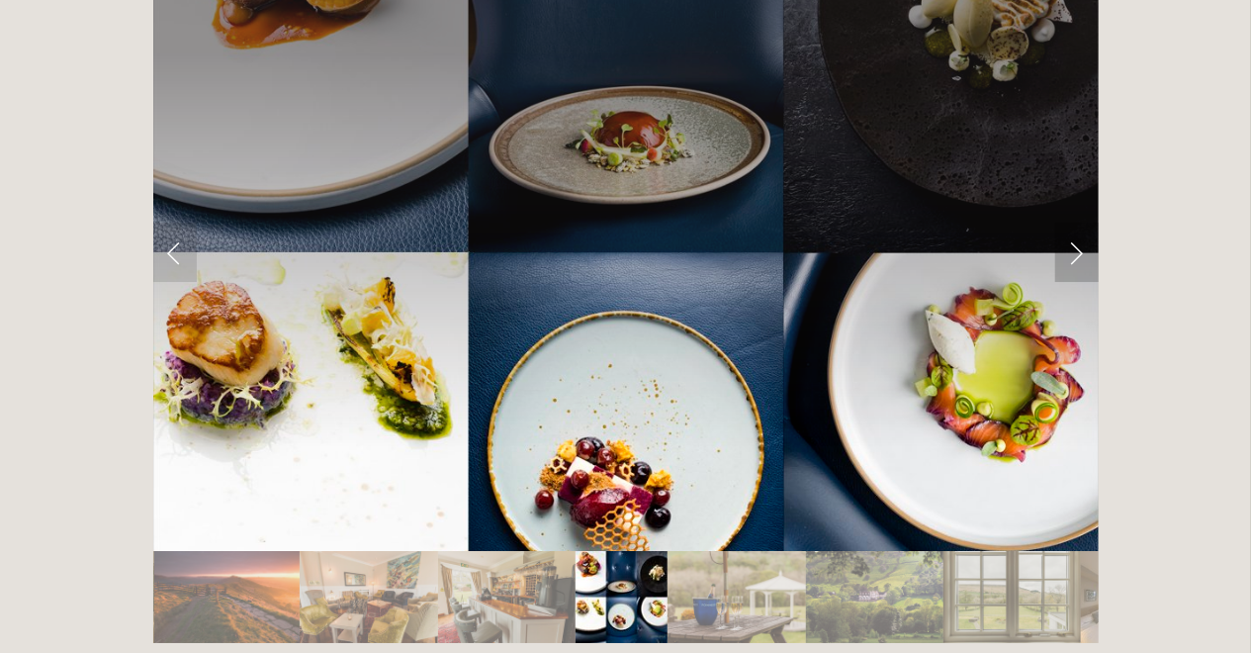
click at [1082, 222] on link "Next Slide" at bounding box center [1077, 251] width 44 height 59
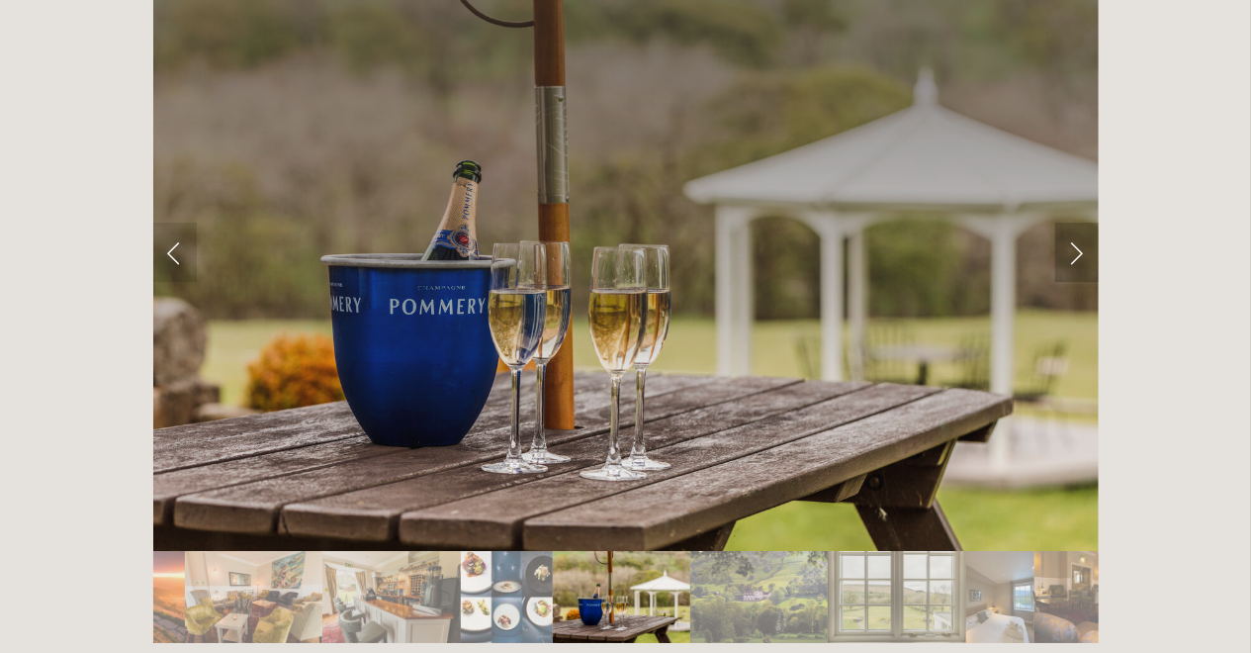
click at [1082, 222] on link "Next Slide" at bounding box center [1077, 251] width 44 height 59
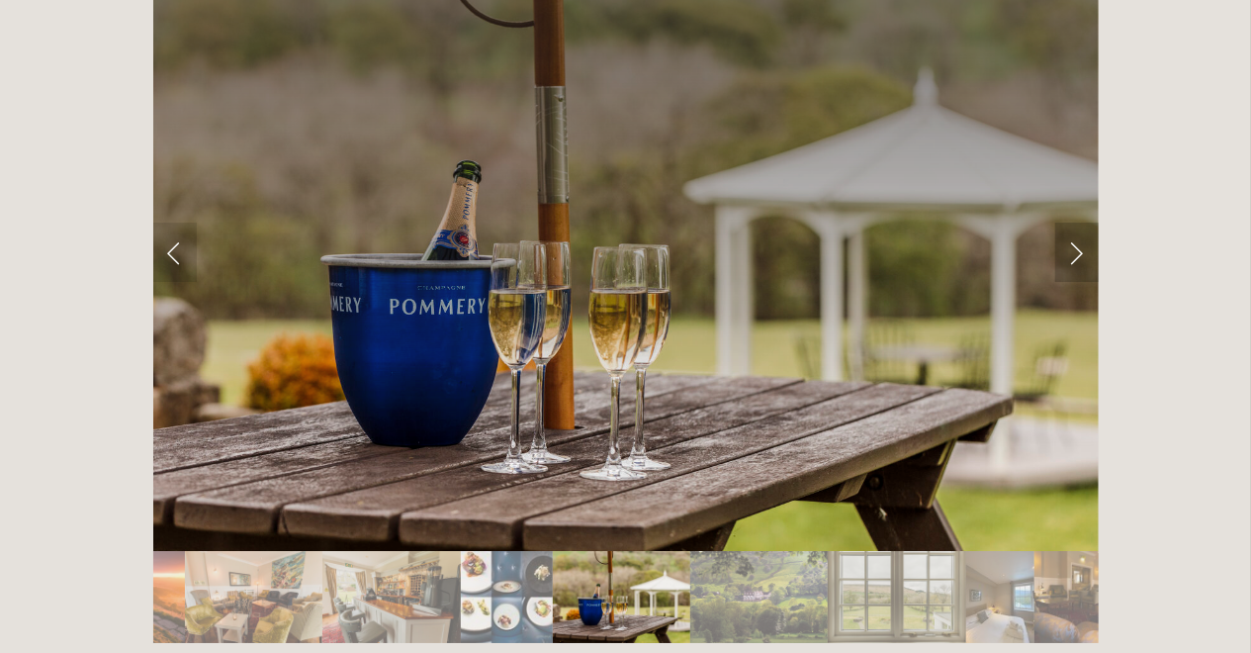
click at [1082, 222] on link "Next Slide" at bounding box center [1077, 251] width 44 height 59
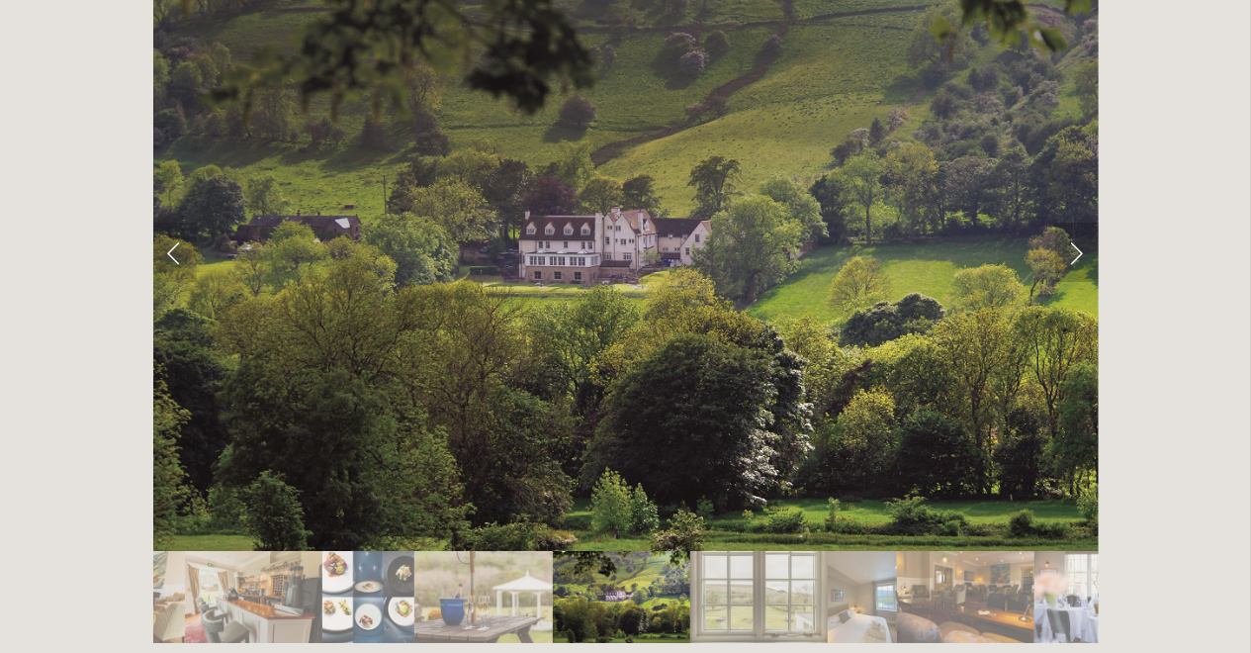
click at [1082, 222] on link "Next Slide" at bounding box center [1077, 251] width 44 height 59
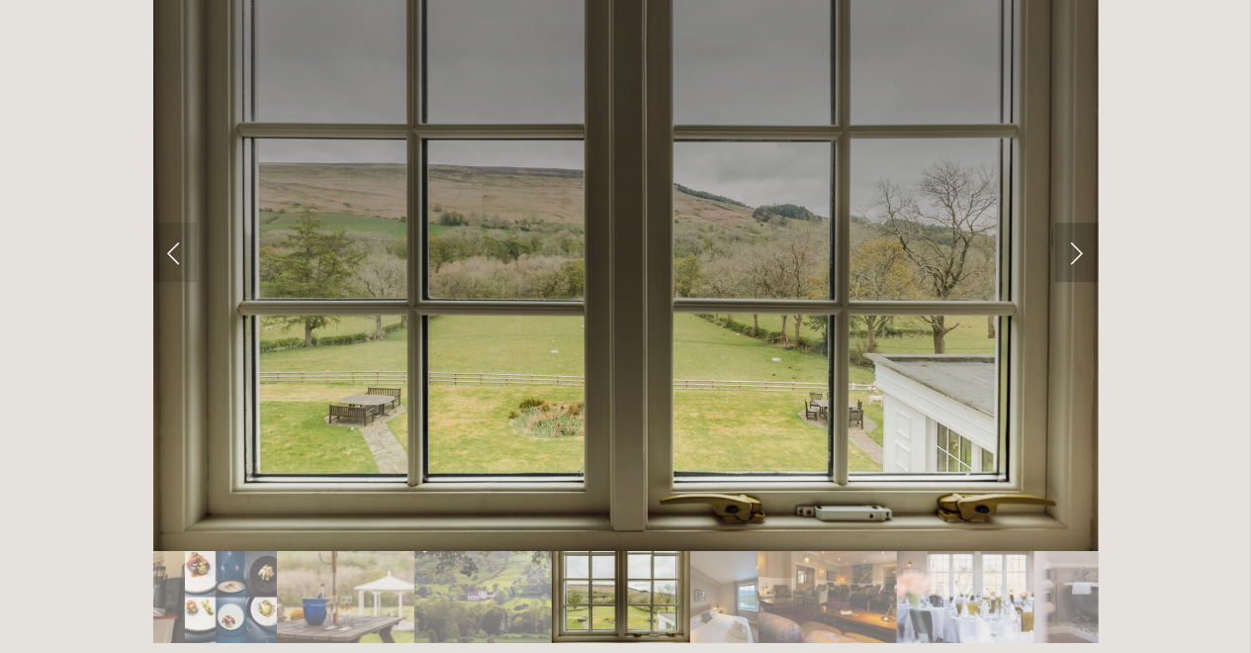
click at [1082, 222] on link "Next Slide" at bounding box center [1077, 251] width 44 height 59
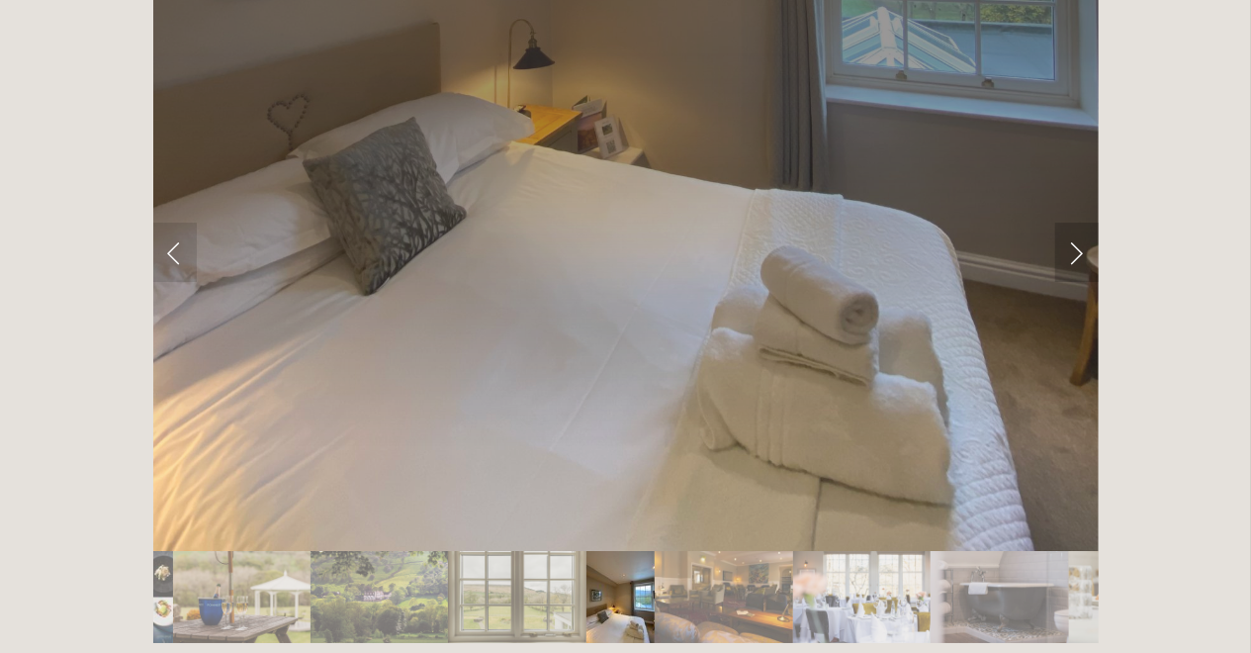
click at [1082, 222] on link "Next Slide" at bounding box center [1077, 251] width 44 height 59
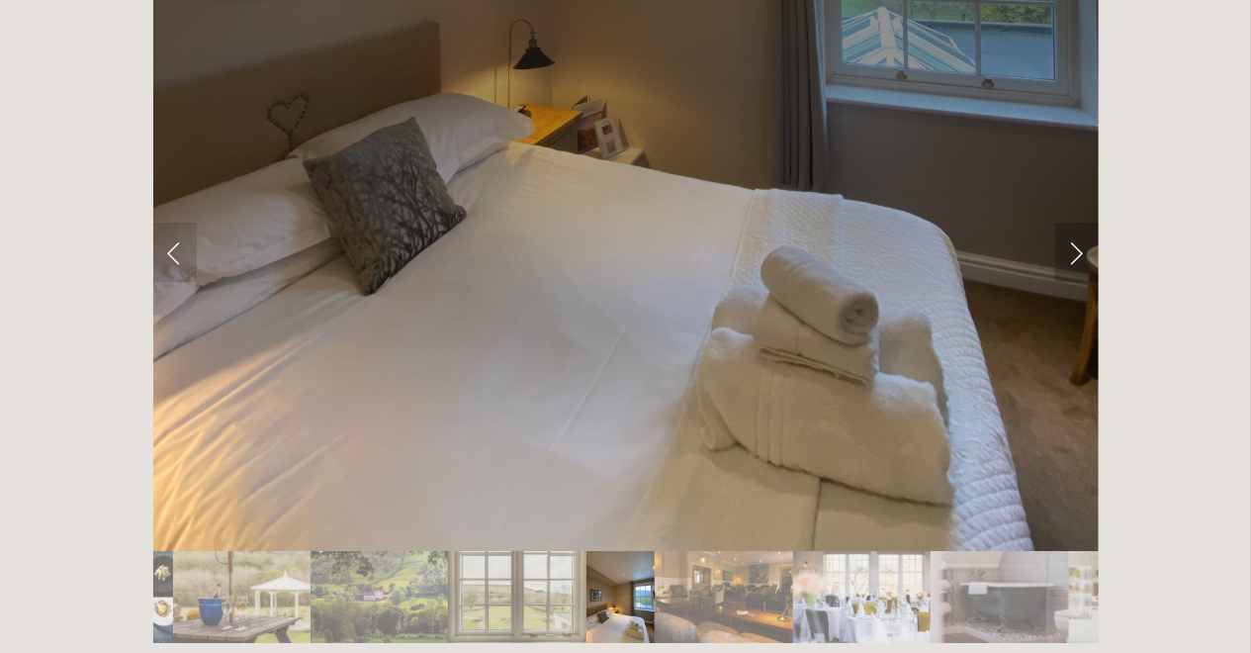
click at [1082, 222] on link "Next Slide" at bounding box center [1077, 251] width 44 height 59
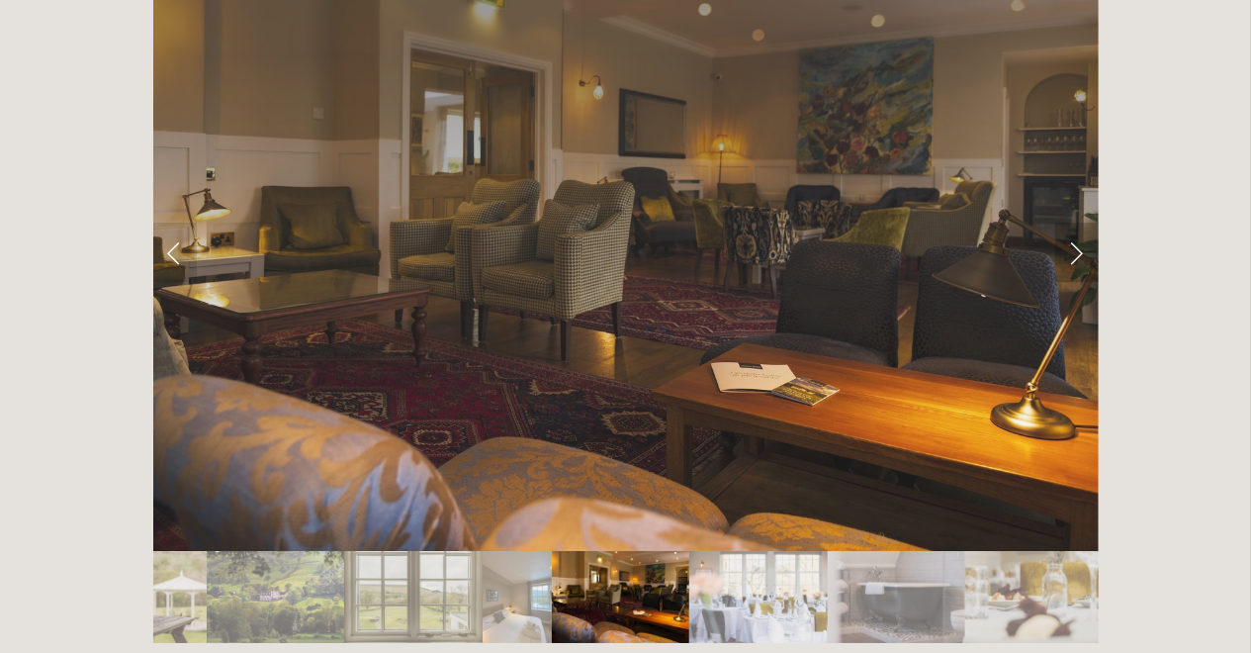
click at [1082, 222] on link "Next Slide" at bounding box center [1077, 251] width 44 height 59
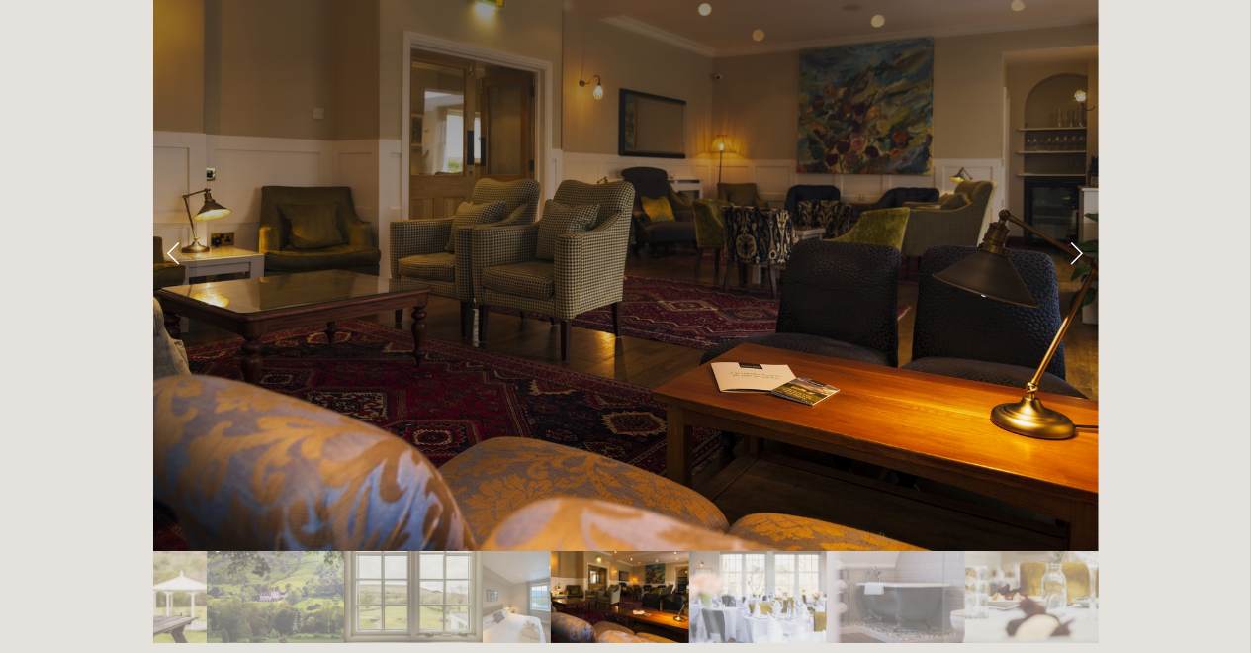
click at [1082, 222] on link "Next Slide" at bounding box center [1077, 251] width 44 height 59
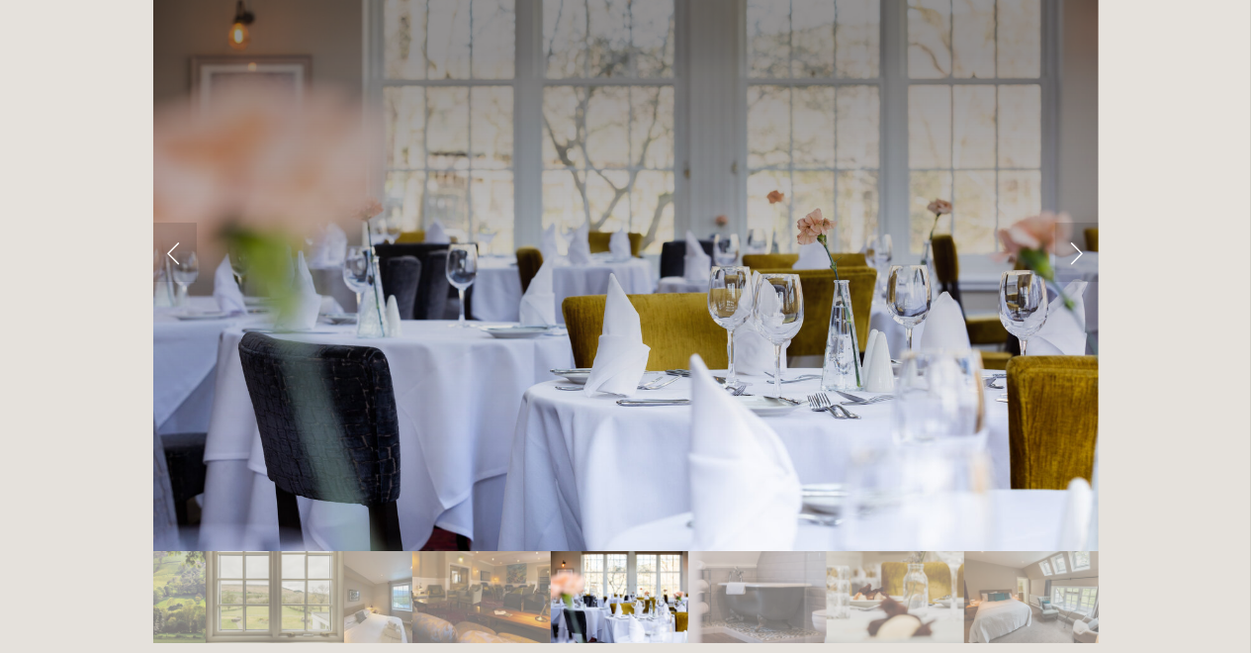
click at [794, 551] on img "Slide 22" at bounding box center [757, 597] width 138 height 92
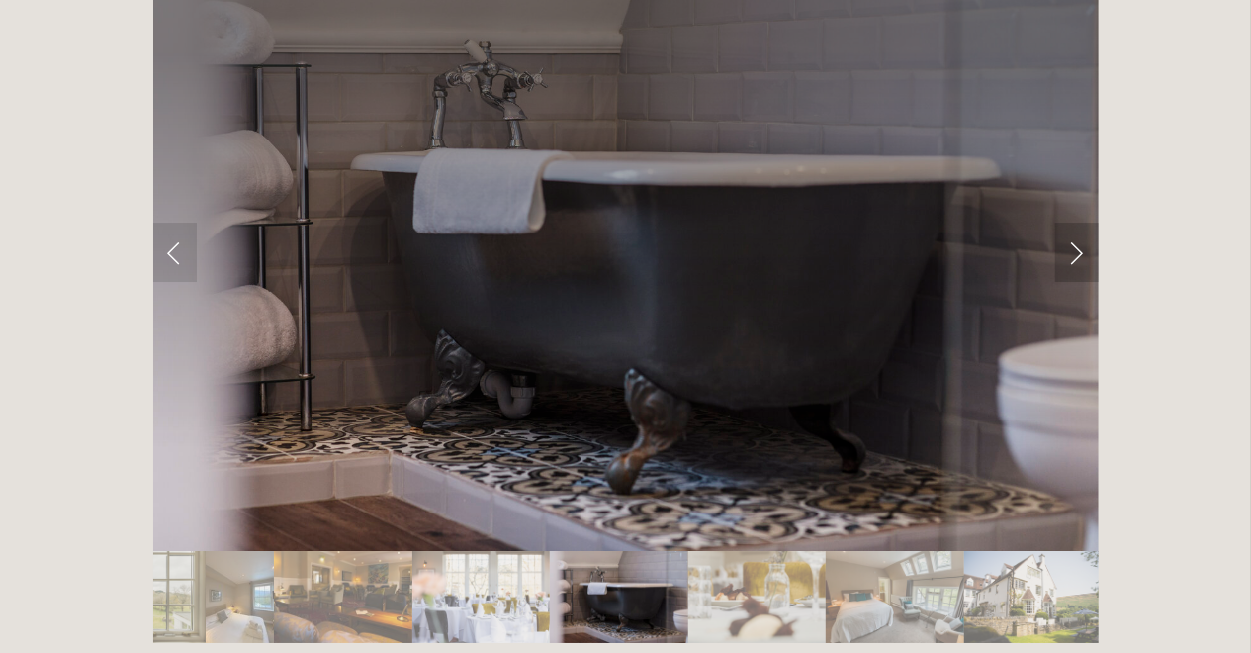
click at [1082, 222] on link "Next Slide" at bounding box center [1077, 251] width 44 height 59
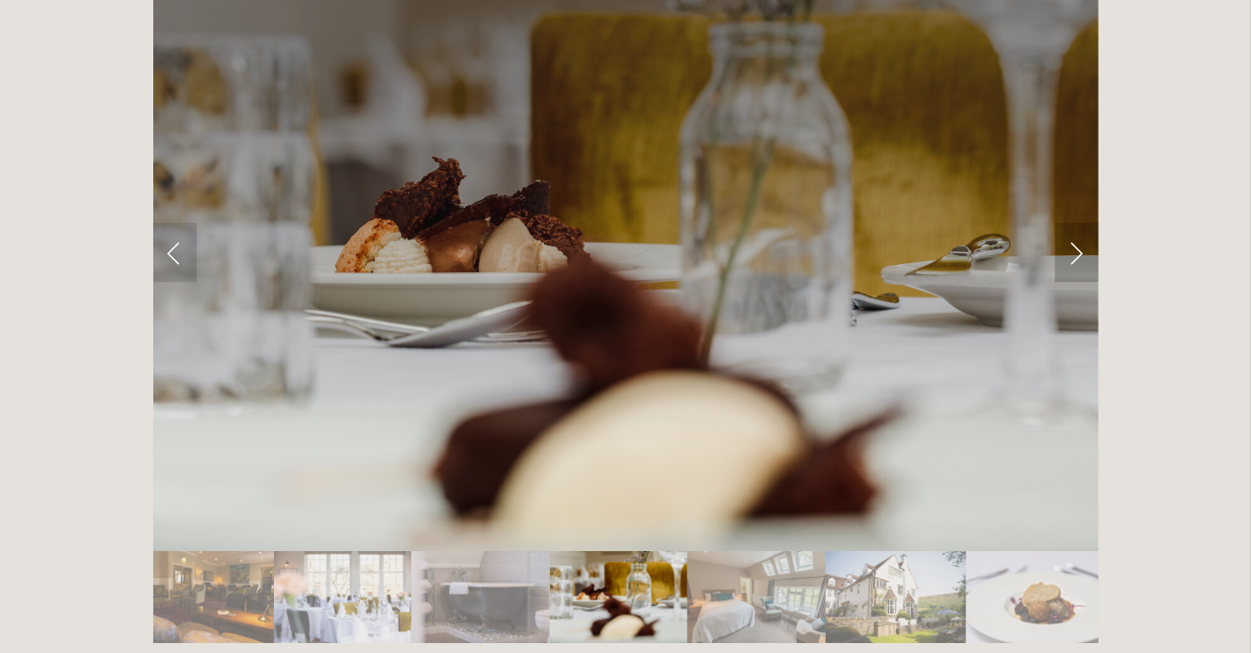
click at [1082, 222] on link "Next Slide" at bounding box center [1077, 251] width 44 height 59
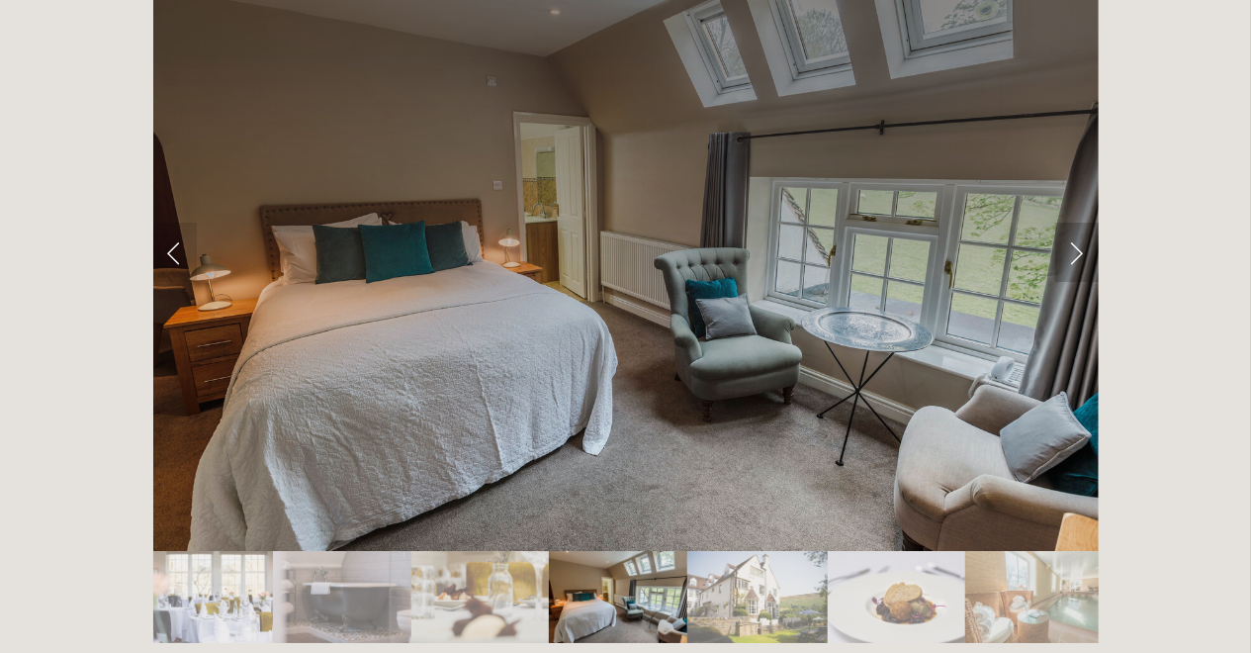
click at [1082, 222] on link "Next Slide" at bounding box center [1077, 251] width 44 height 59
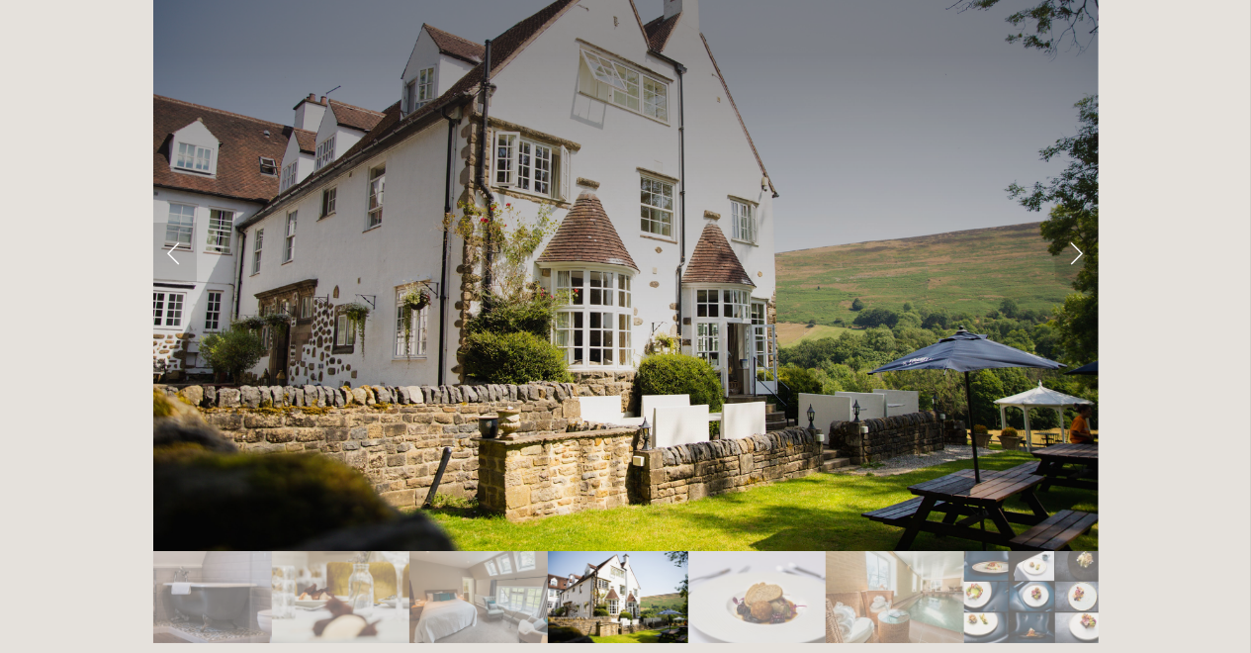
click at [898, 551] on img "Slide 27" at bounding box center [894, 597] width 137 height 92
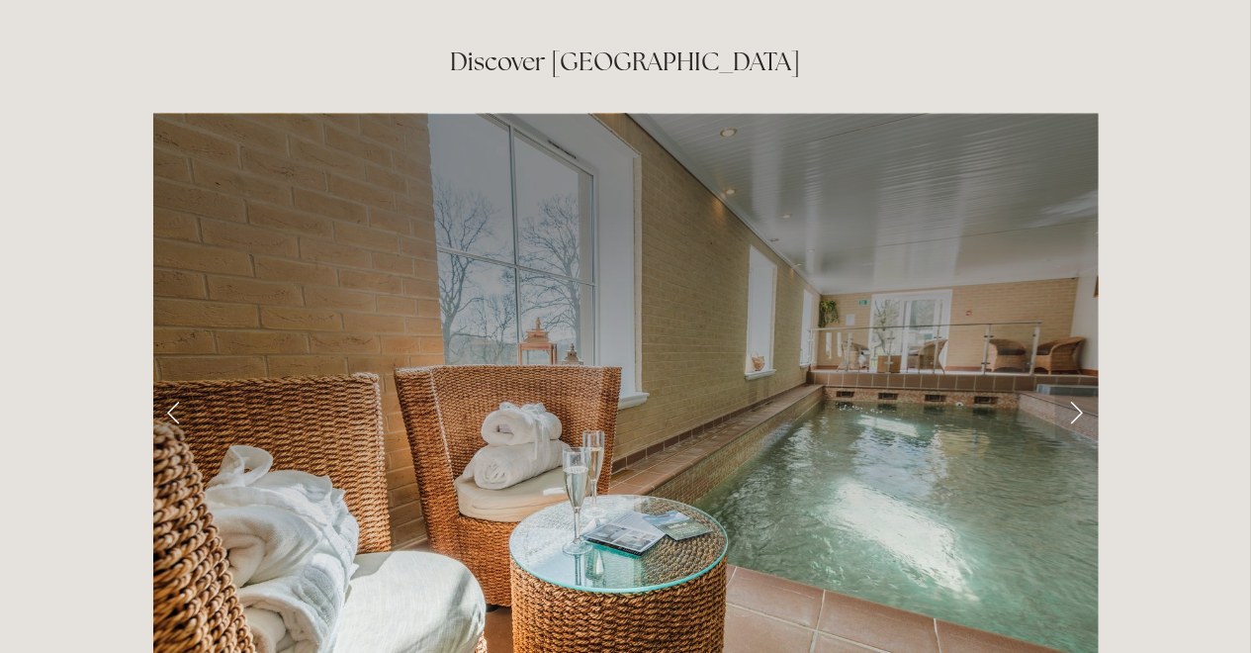
scroll to position [3085, 0]
